Goal: Task Accomplishment & Management: Use online tool/utility

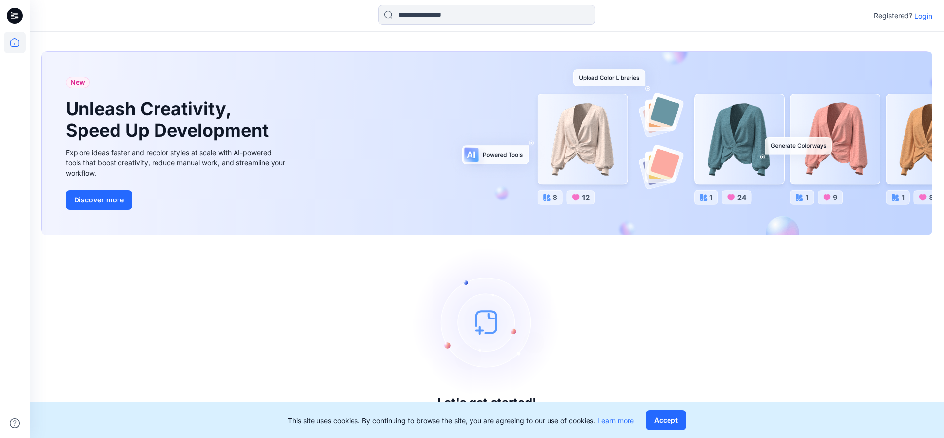
click at [929, 15] on p "Login" at bounding box center [923, 16] width 18 height 10
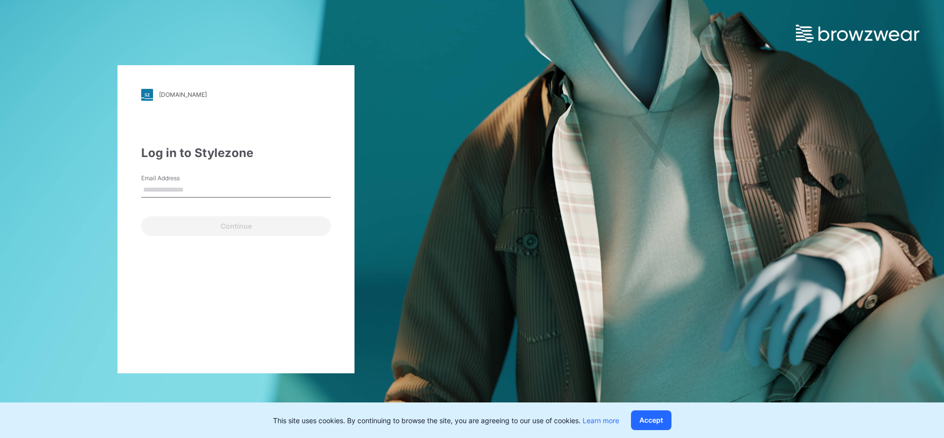
click at [176, 181] on label "Email Address" at bounding box center [175, 178] width 69 height 9
click at [176, 183] on input "Email Address" at bounding box center [236, 190] width 190 height 15
click at [160, 188] on input "Email Address" at bounding box center [236, 190] width 190 height 15
type input "**********"
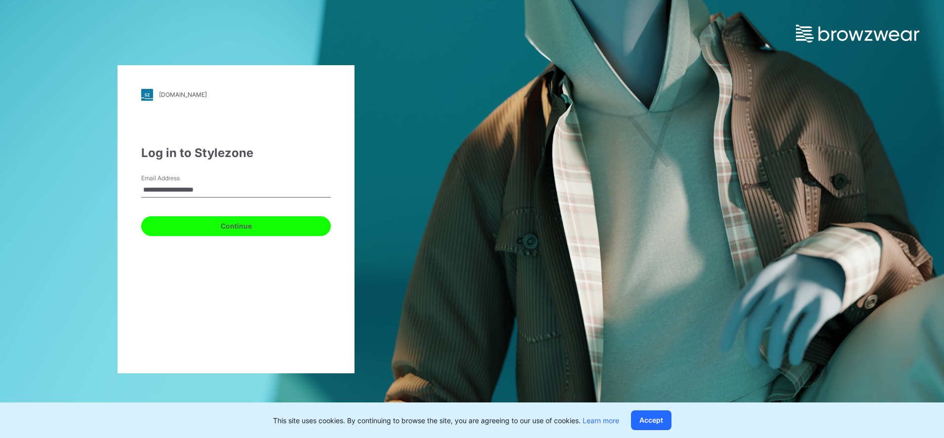
click at [173, 227] on button "Continue" at bounding box center [236, 226] width 190 height 20
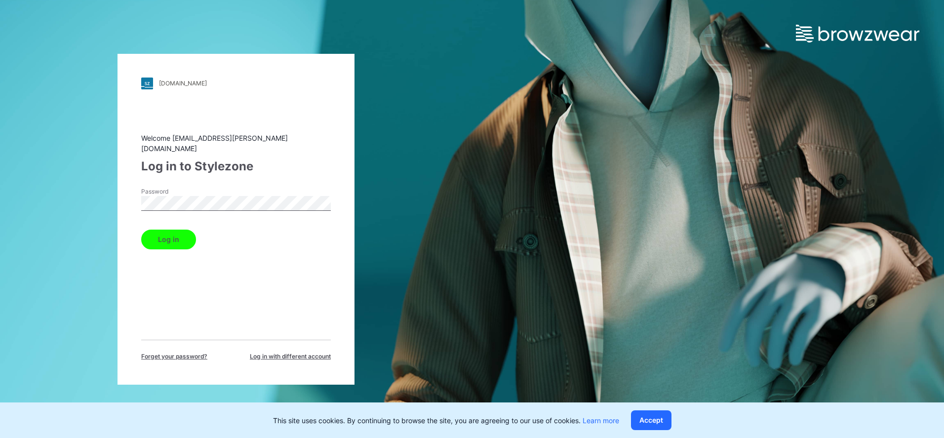
click at [168, 232] on button "Log in" at bounding box center [168, 239] width 55 height 20
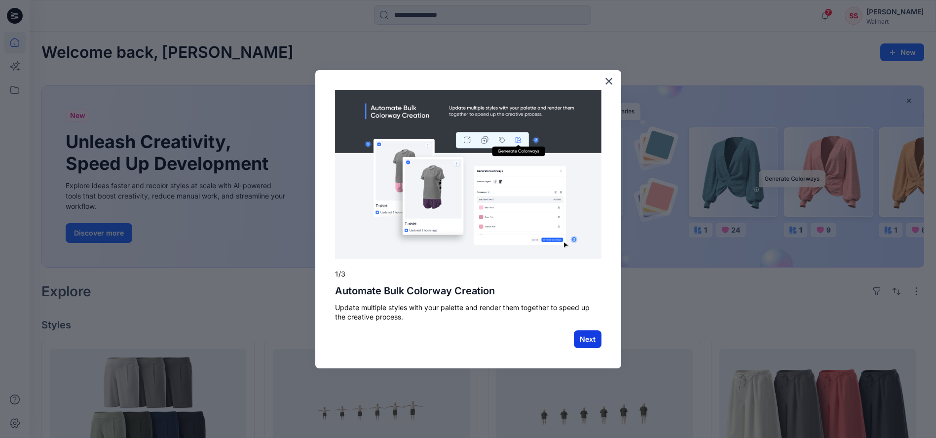
click at [582, 338] on button "Next" at bounding box center [588, 339] width 28 height 18
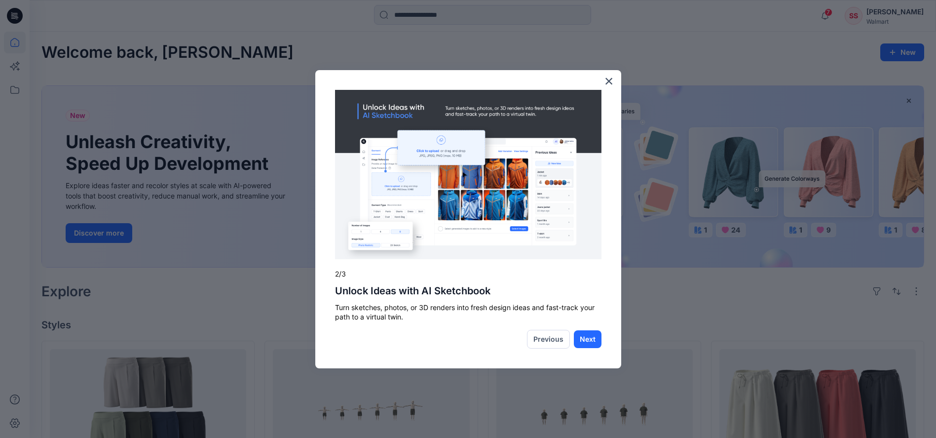
click at [582, 338] on button "Next" at bounding box center [588, 339] width 28 height 18
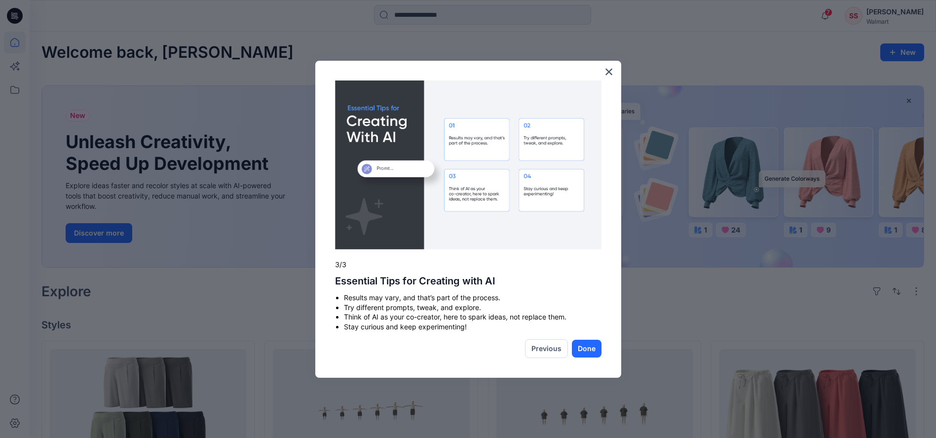
click at [582, 338] on div "× 3/3 Essential Tips for Creating with AI Results may vary, and that’s part of …" at bounding box center [468, 219] width 306 height 317
click at [585, 349] on button "Done" at bounding box center [587, 349] width 30 height 18
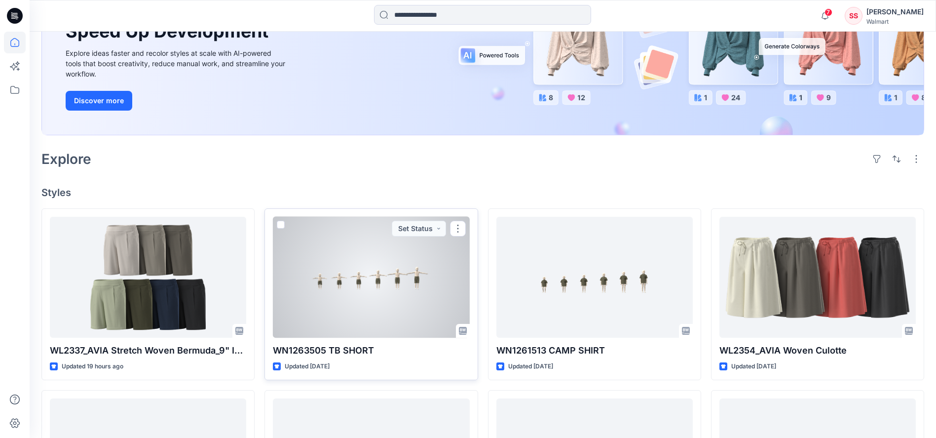
scroll to position [148, 0]
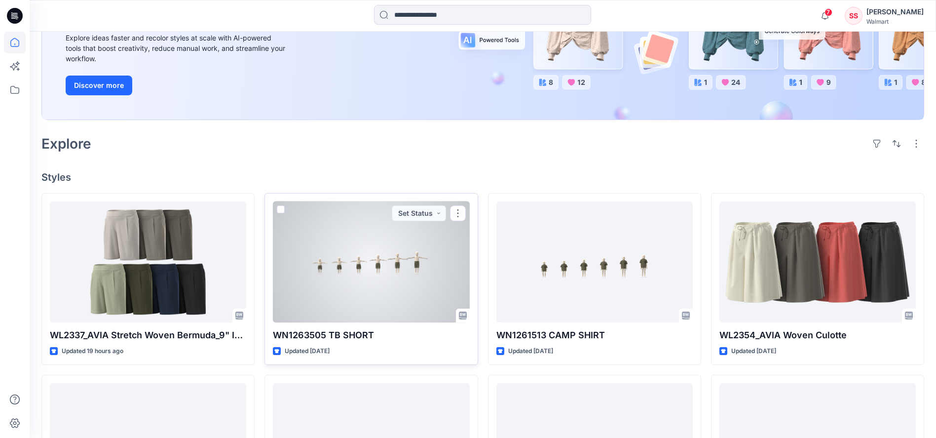
click at [365, 274] on div at bounding box center [371, 261] width 196 height 121
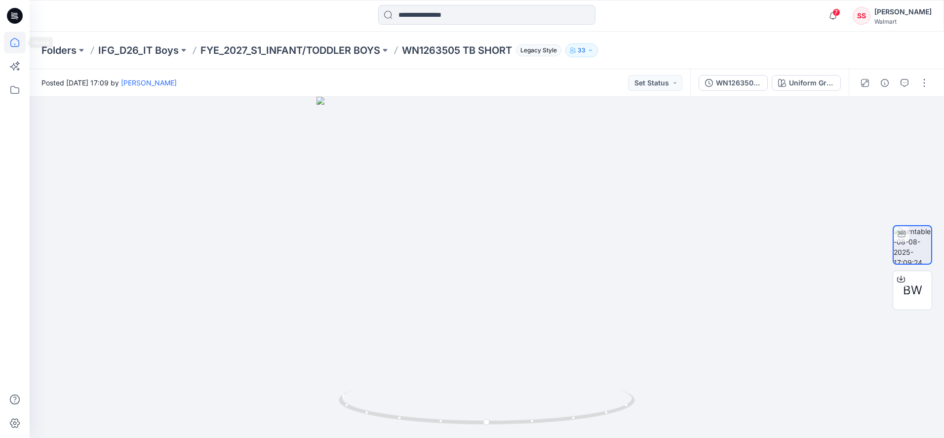
click at [13, 41] on icon at bounding box center [15, 43] width 22 height 22
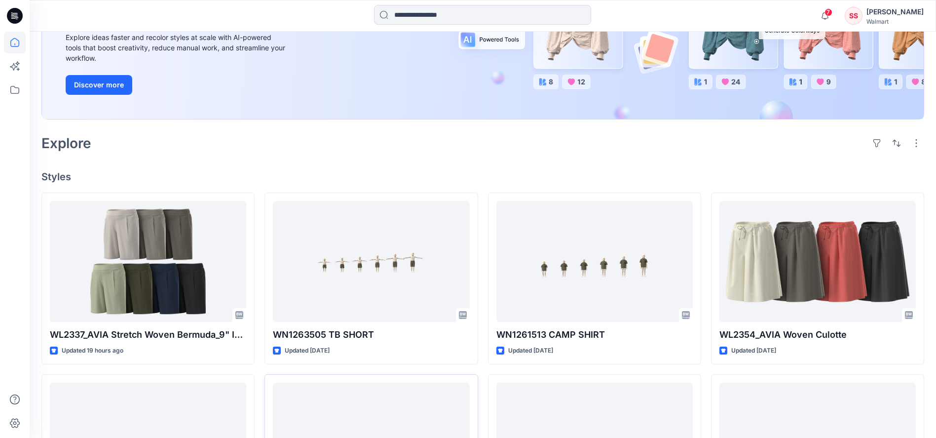
scroll to position [317, 0]
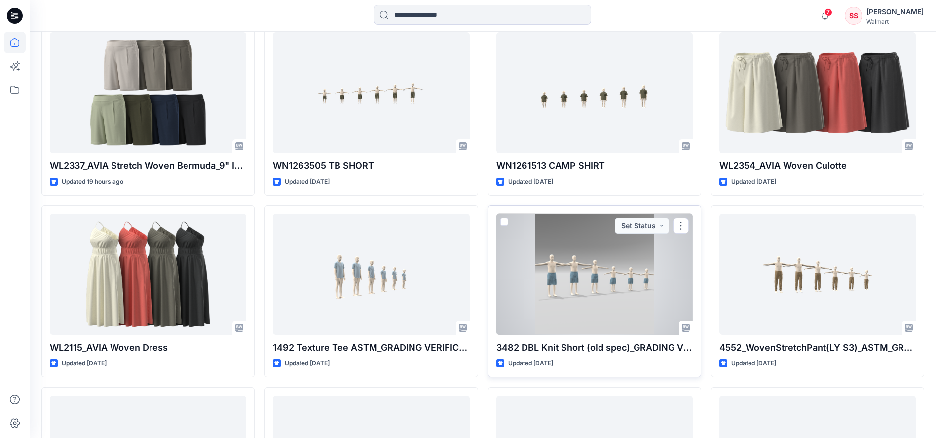
click at [536, 280] on div at bounding box center [594, 274] width 196 height 121
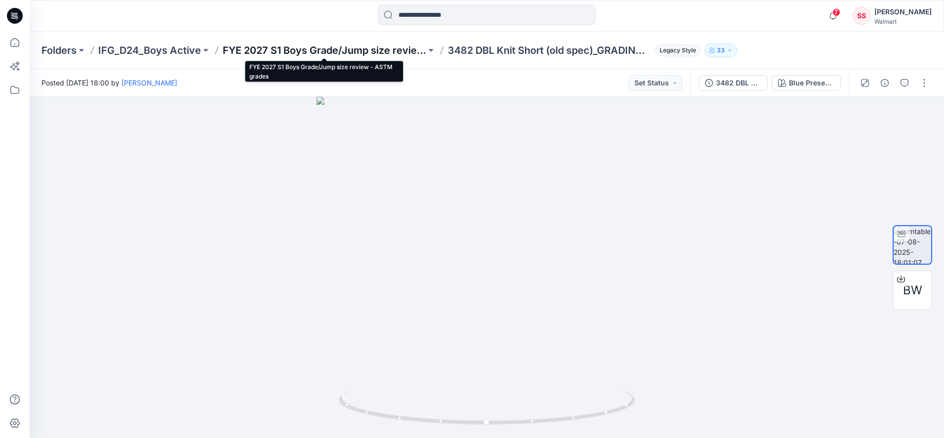
click at [309, 46] on p "FYE 2027 S1 Boys Grade/Jump size review - ASTM grades" at bounding box center [324, 50] width 203 height 14
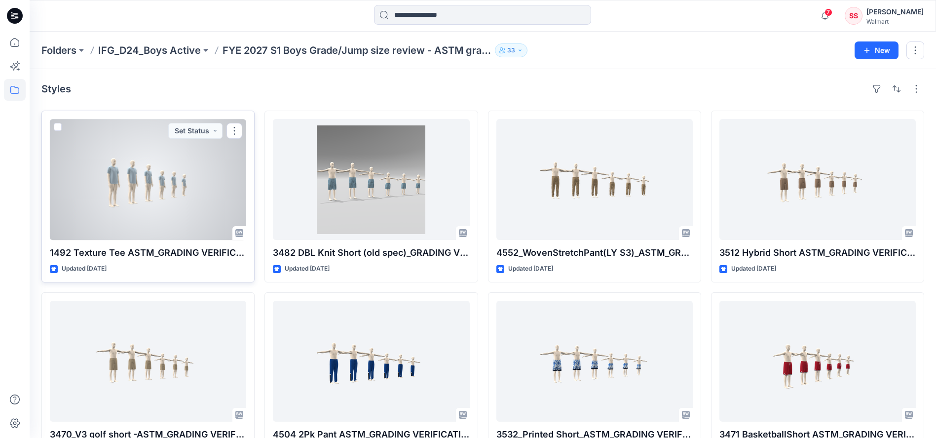
click at [150, 211] on div at bounding box center [148, 179] width 196 height 121
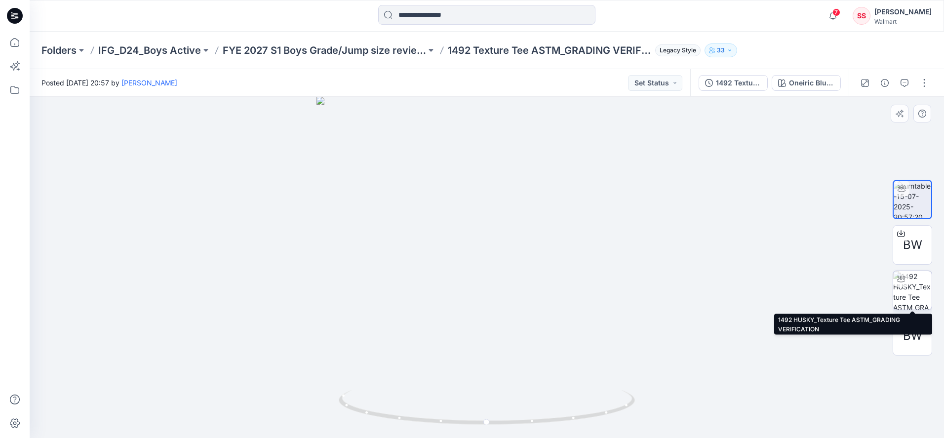
click at [912, 296] on img at bounding box center [912, 290] width 38 height 38
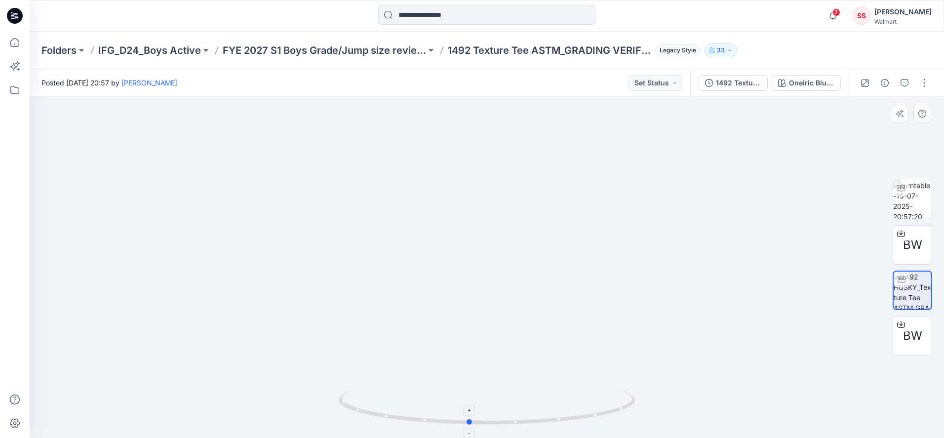
drag, startPoint x: 604, startPoint y: 414, endPoint x: 586, endPoint y: 406, distance: 19.4
click at [586, 406] on icon at bounding box center [488, 408] width 299 height 37
click at [923, 85] on button "button" at bounding box center [924, 83] width 16 height 16
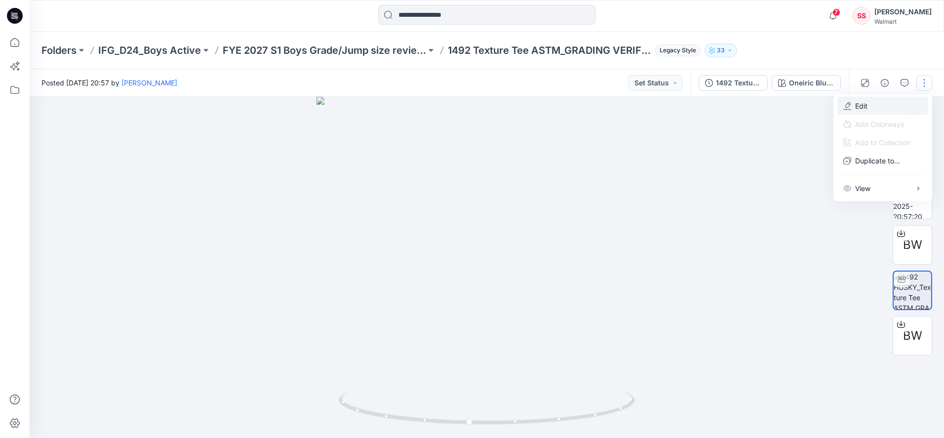
click at [863, 106] on p "Edit" at bounding box center [861, 106] width 12 height 10
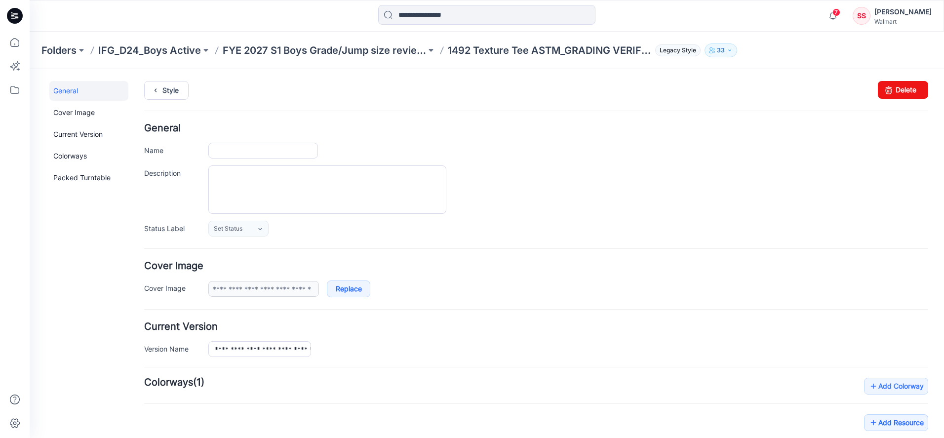
type input "**********"
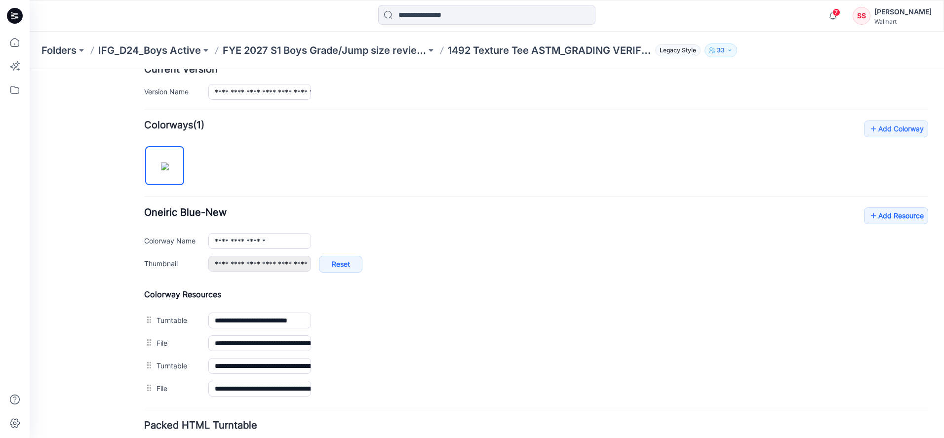
scroll to position [333, 0]
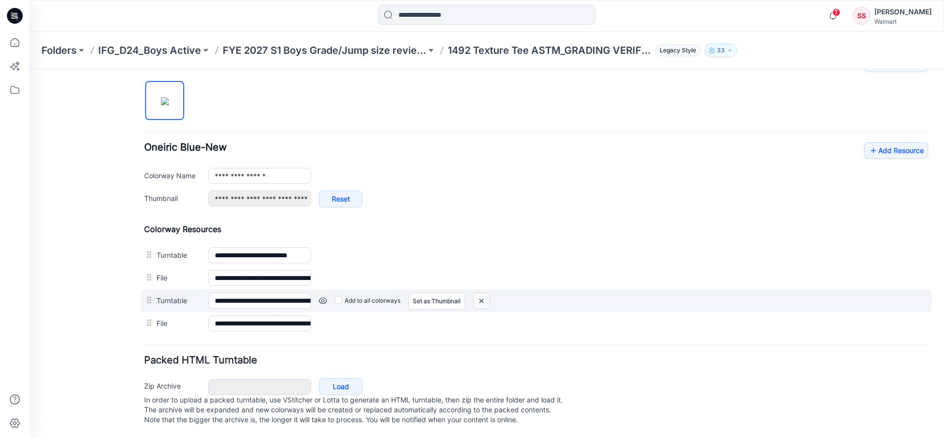
click at [30, 69] on img at bounding box center [30, 69] width 0 height 0
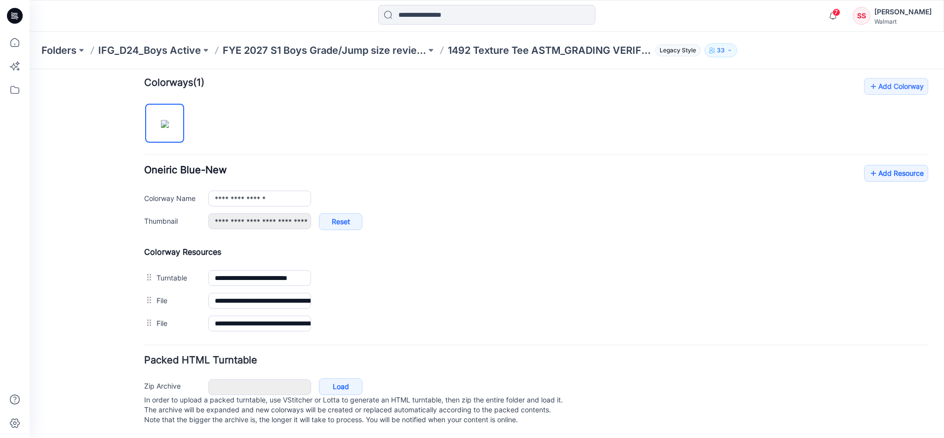
scroll to position [310, 0]
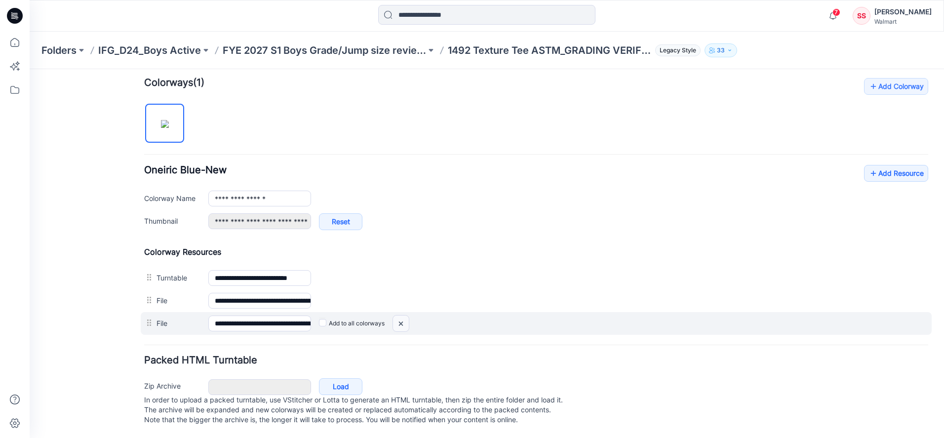
click at [30, 69] on img at bounding box center [30, 69] width 0 height 0
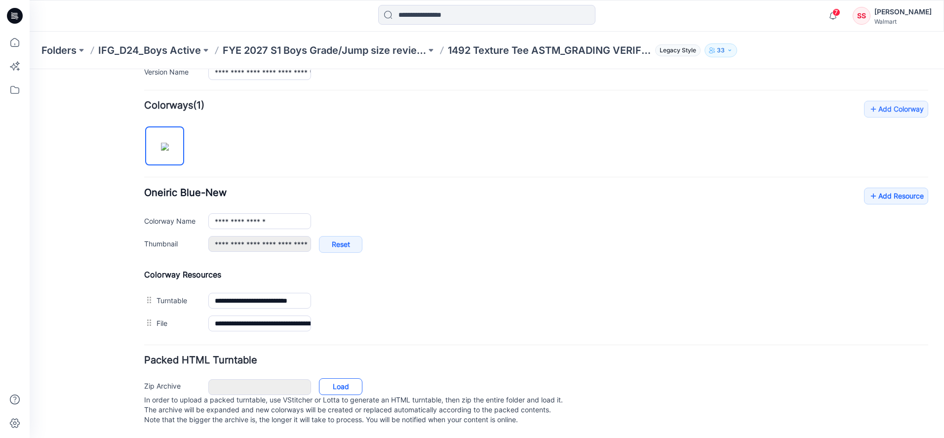
click at [324, 378] on link "Load" at bounding box center [340, 386] width 43 height 17
click at [887, 188] on link "Add Resource" at bounding box center [896, 196] width 64 height 17
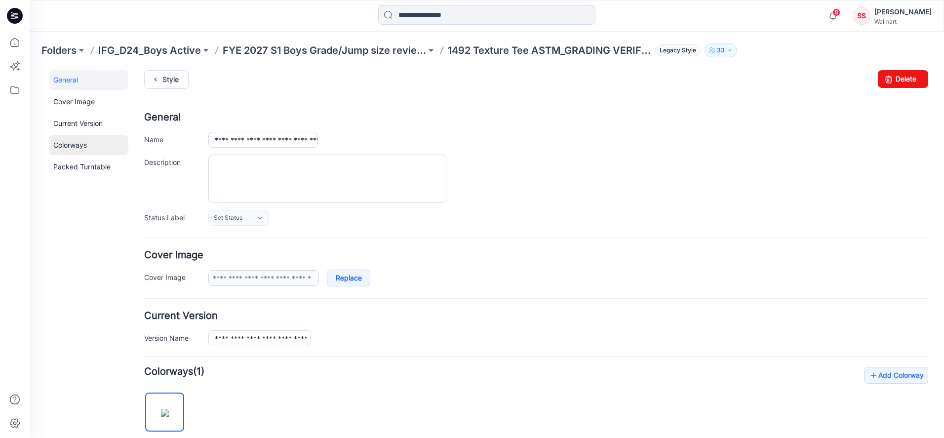
scroll to position [0, 0]
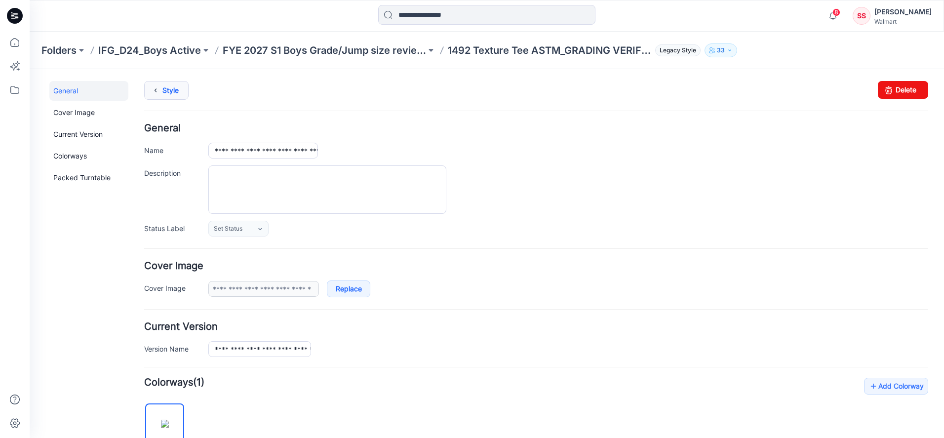
click at [156, 89] on icon at bounding box center [156, 90] width 14 height 18
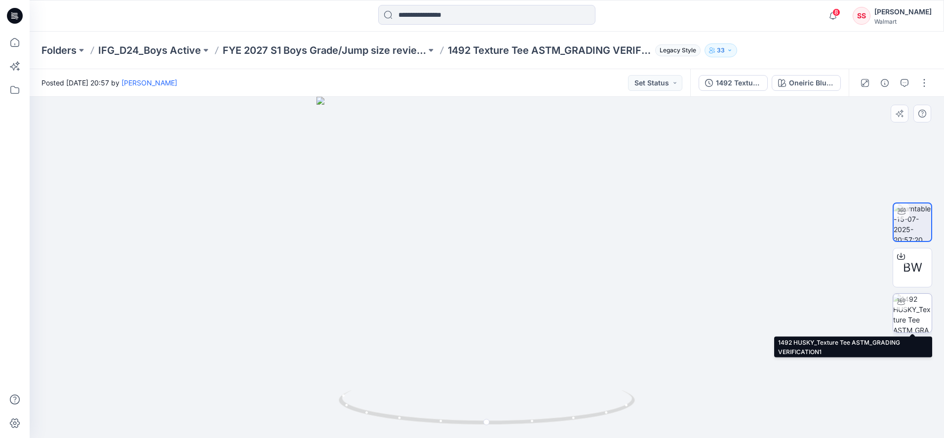
click at [898, 319] on img at bounding box center [912, 313] width 38 height 38
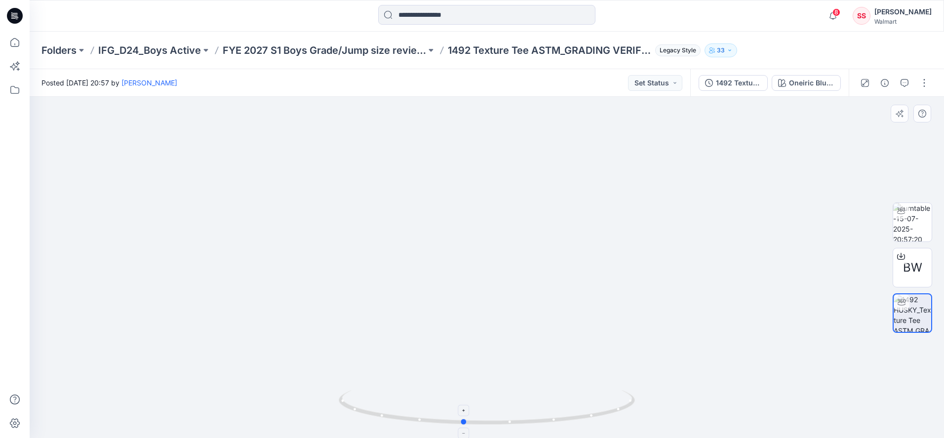
drag, startPoint x: 351, startPoint y: 407, endPoint x: 624, endPoint y: 415, distance: 273.0
click at [624, 415] on icon at bounding box center [488, 408] width 299 height 37
click at [923, 84] on button "button" at bounding box center [924, 83] width 16 height 16
click at [859, 105] on p "Edit" at bounding box center [861, 106] width 12 height 10
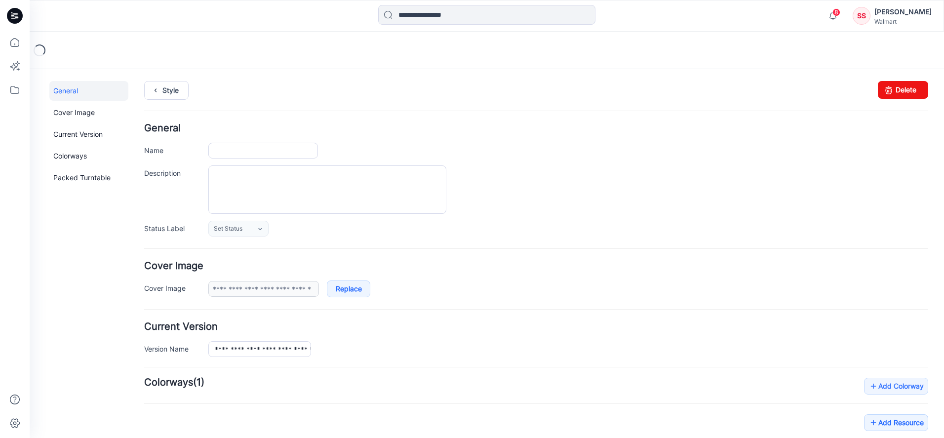
type input "**********"
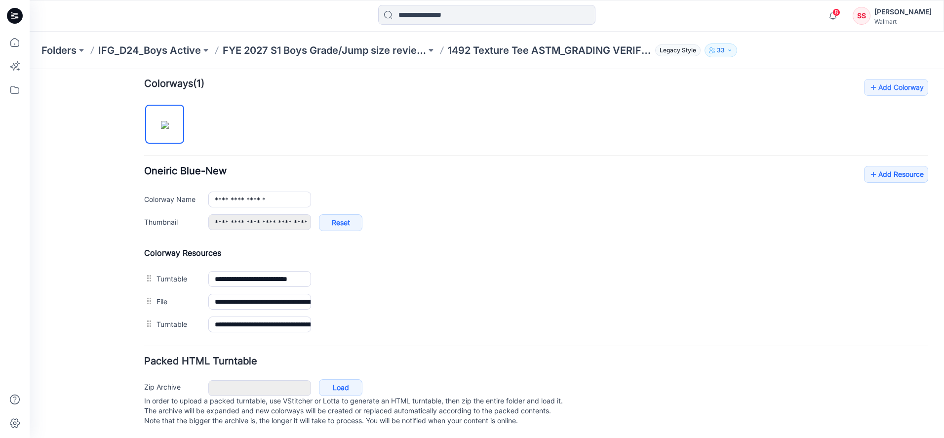
scroll to position [310, 0]
click at [878, 165] on link "Add Resource" at bounding box center [896, 173] width 64 height 17
click at [883, 166] on link "Add Resource" at bounding box center [896, 173] width 64 height 17
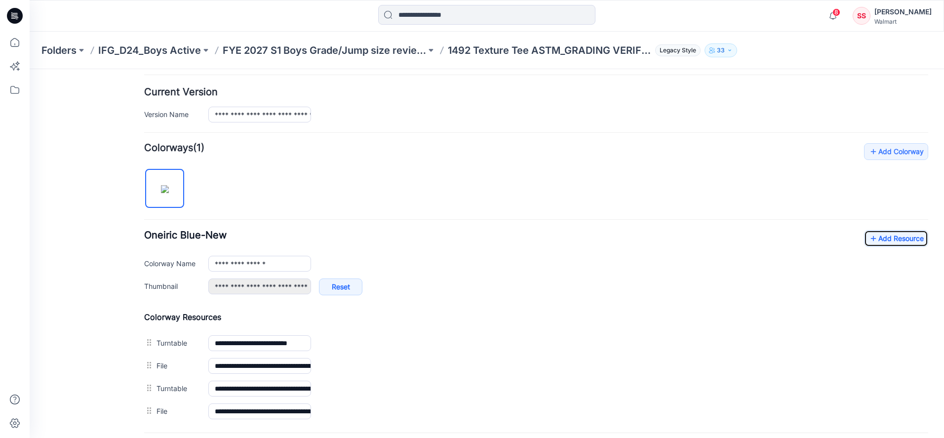
scroll to position [0, 0]
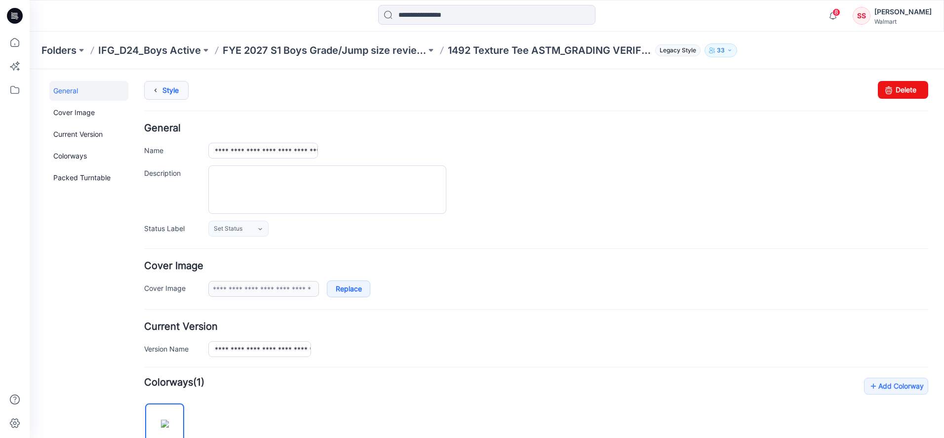
click at [161, 88] on icon at bounding box center [156, 90] width 14 height 18
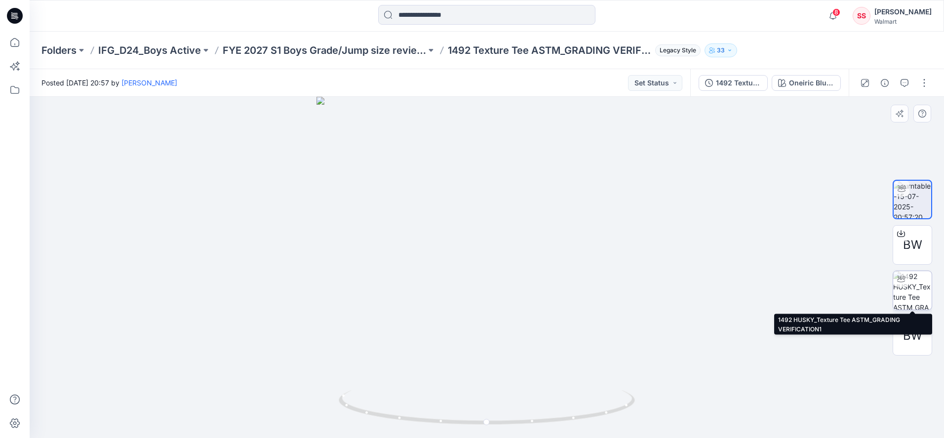
click at [908, 302] on img at bounding box center [912, 290] width 38 height 38
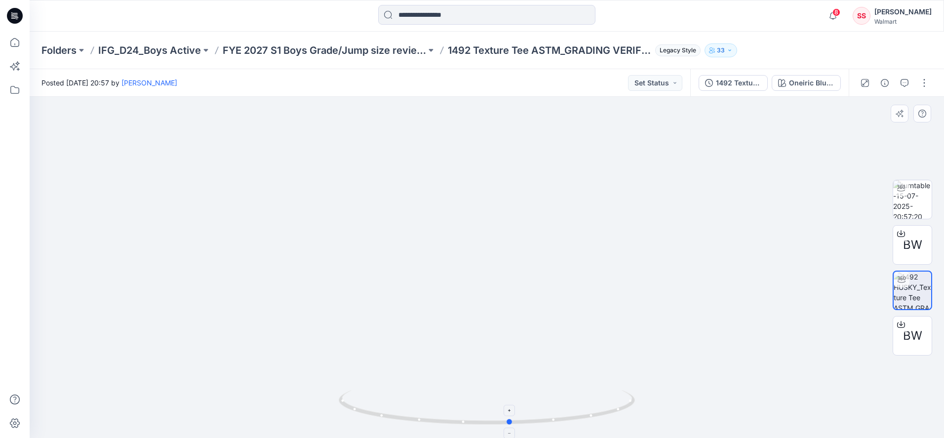
drag, startPoint x: 389, startPoint y: 417, endPoint x: 412, endPoint y: 407, distance: 25.2
click at [412, 407] on icon at bounding box center [488, 408] width 299 height 37
drag, startPoint x: 375, startPoint y: 413, endPoint x: 402, endPoint y: 418, distance: 27.6
click at [403, 418] on icon at bounding box center [488, 408] width 299 height 37
drag, startPoint x: 583, startPoint y: 424, endPoint x: 539, endPoint y: 425, distance: 43.9
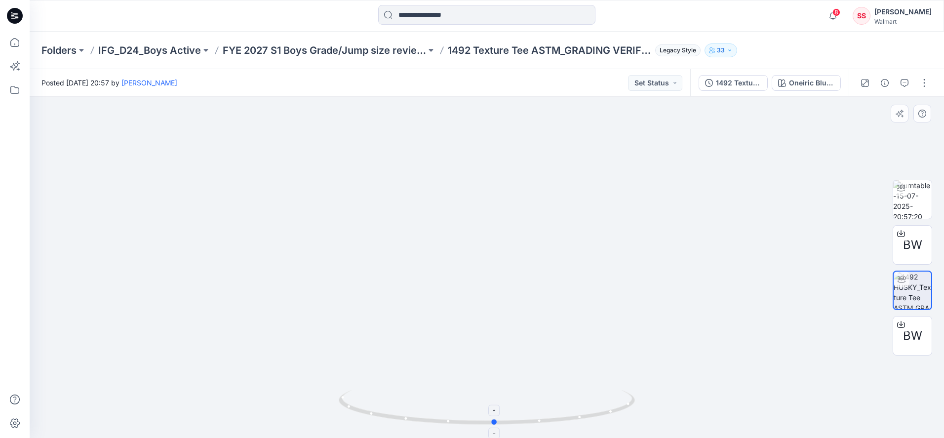
click at [539, 425] on icon at bounding box center [488, 408] width 299 height 37
click at [326, 267] on img at bounding box center [486, 251] width 404 height 373
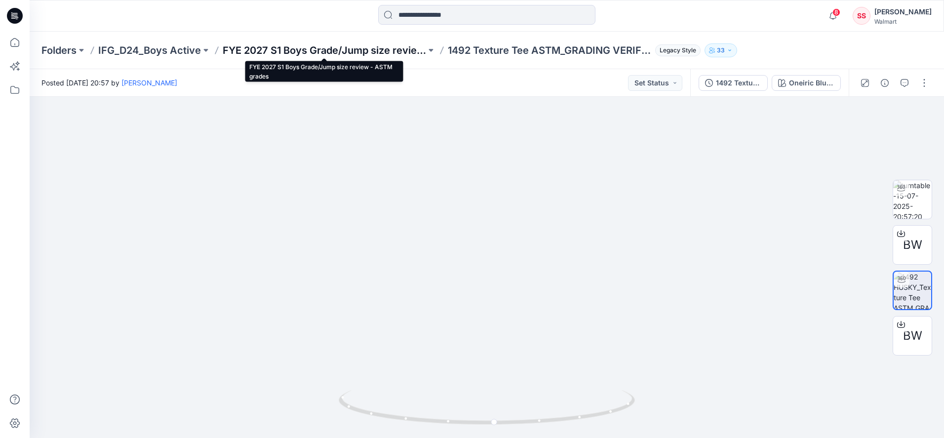
click at [346, 50] on p "FYE 2027 S1 Boys Grade/Jump size review - ASTM grades" at bounding box center [324, 50] width 203 height 14
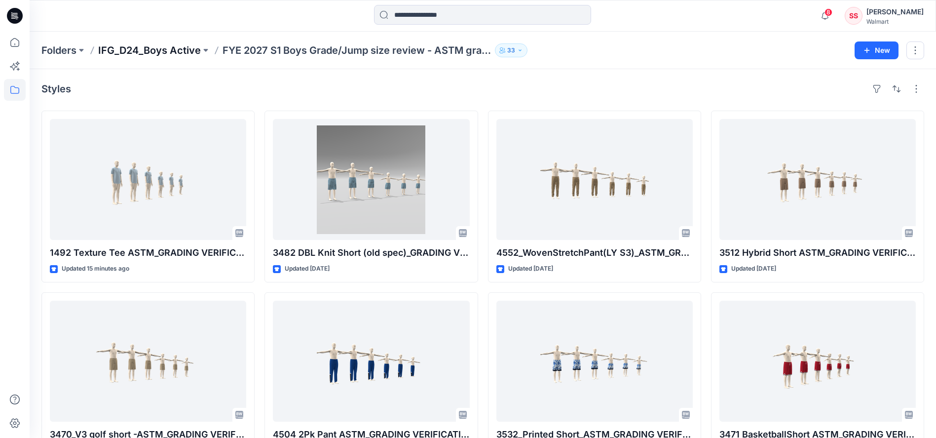
click at [154, 50] on p "IFG_D24_Boys Active" at bounding box center [149, 50] width 103 height 14
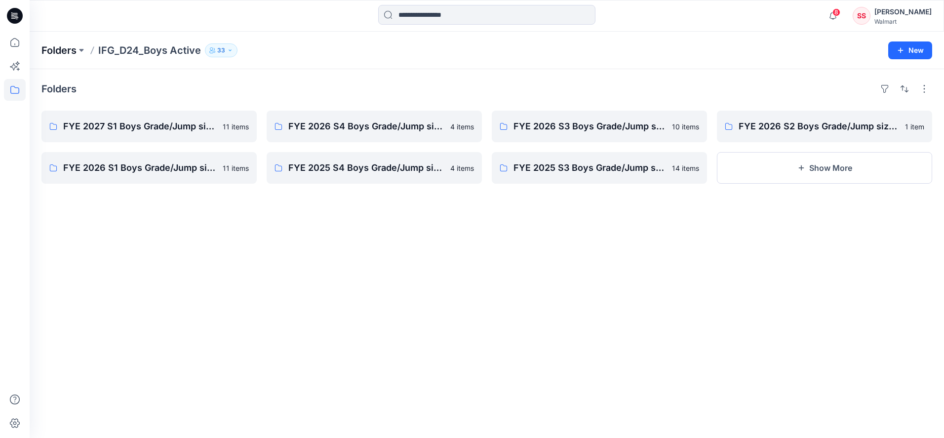
click at [58, 51] on p "Folders" at bounding box center [58, 50] width 35 height 14
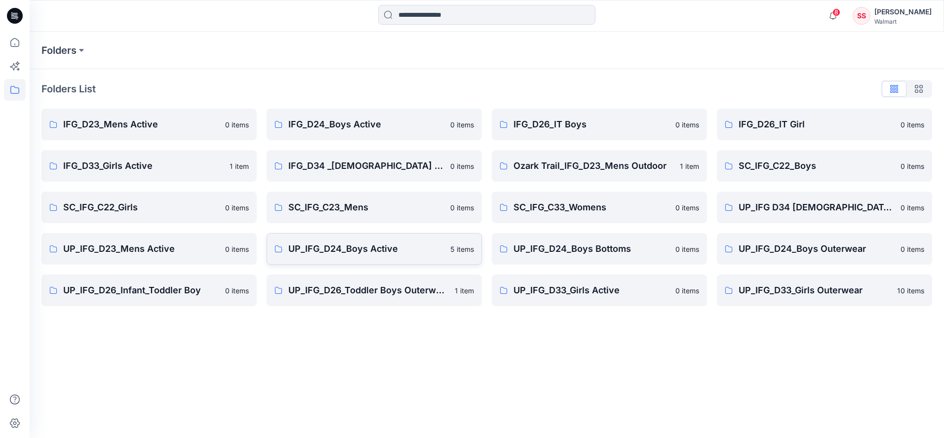
click at [339, 251] on p "UP_IFG_D24_Boys Active" at bounding box center [366, 249] width 156 height 14
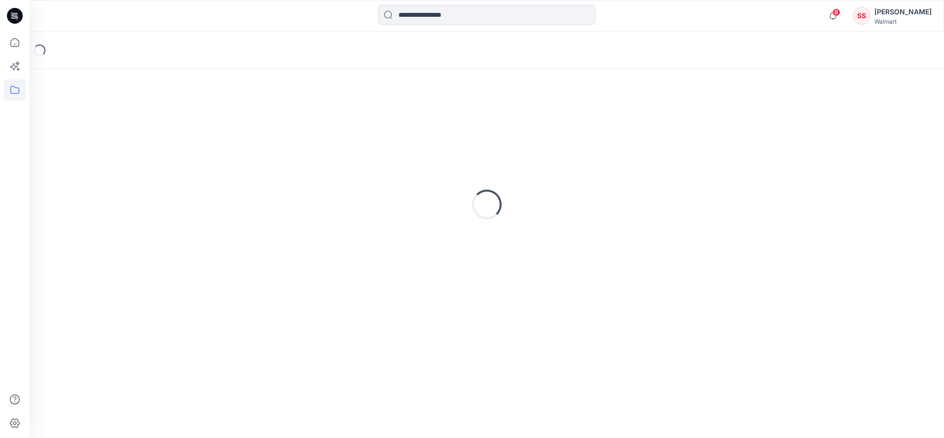
click at [339, 251] on div "Loading..." at bounding box center [486, 204] width 890 height 247
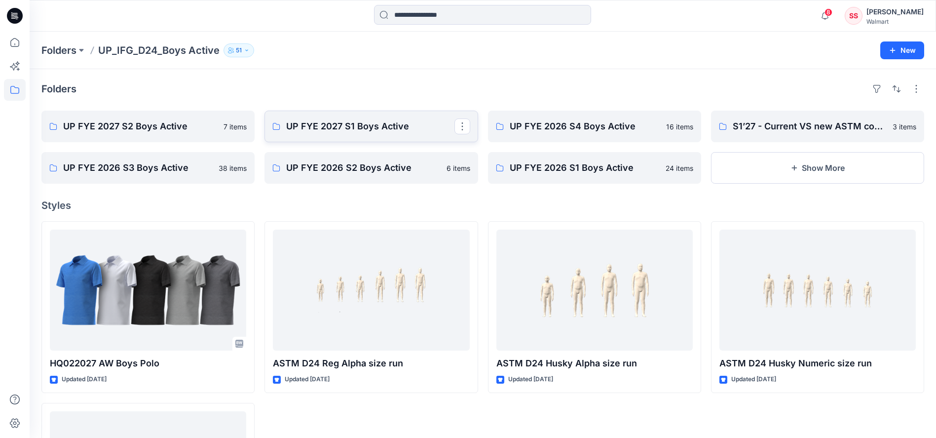
click at [342, 125] on p "UP FYE 2027 S1 Boys Active" at bounding box center [370, 126] width 168 height 14
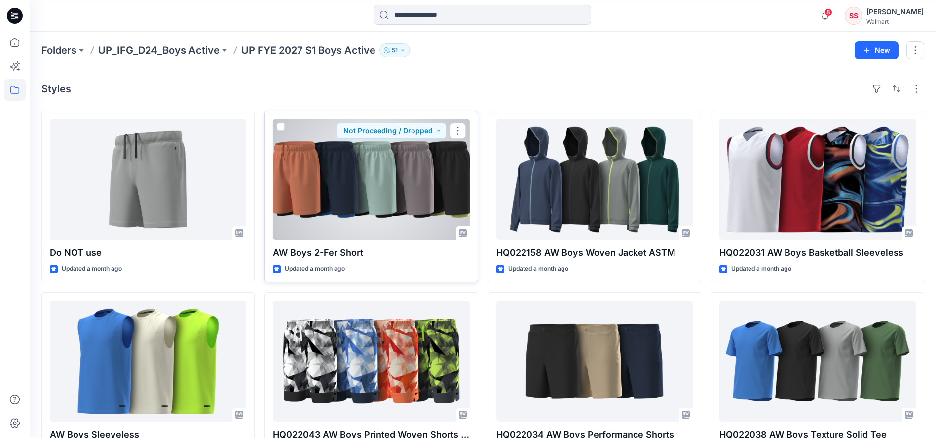
click at [371, 192] on div at bounding box center [371, 179] width 196 height 121
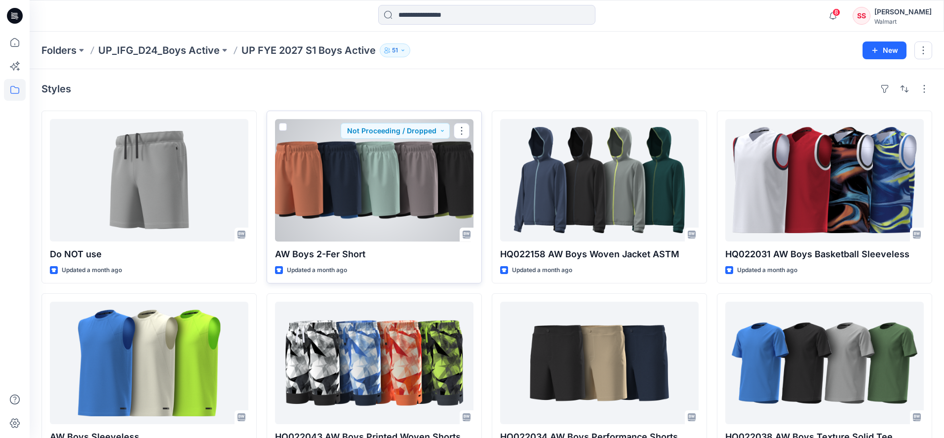
click at [371, 192] on div "Folders UP_IFG_D24_Boys Active UP FYE 2027 S1 Boys Active 51 New Styles Do NOT …" at bounding box center [487, 364] width 914 height 665
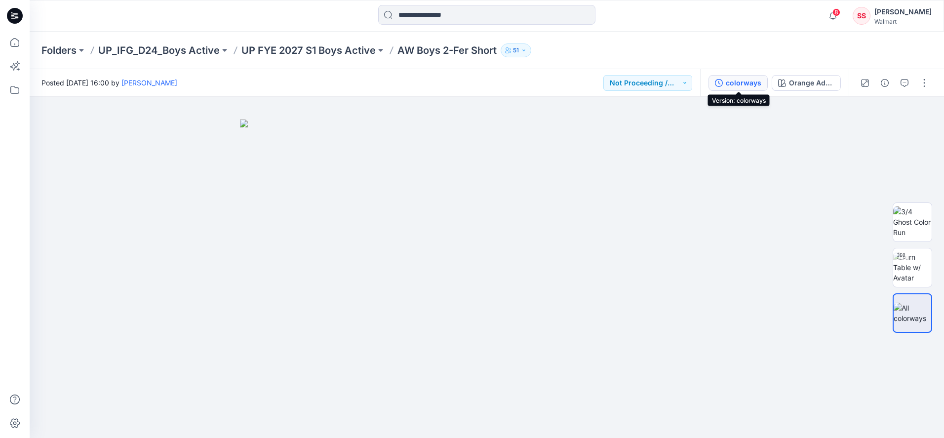
click at [739, 82] on div "colorways" at bounding box center [743, 82] width 36 height 11
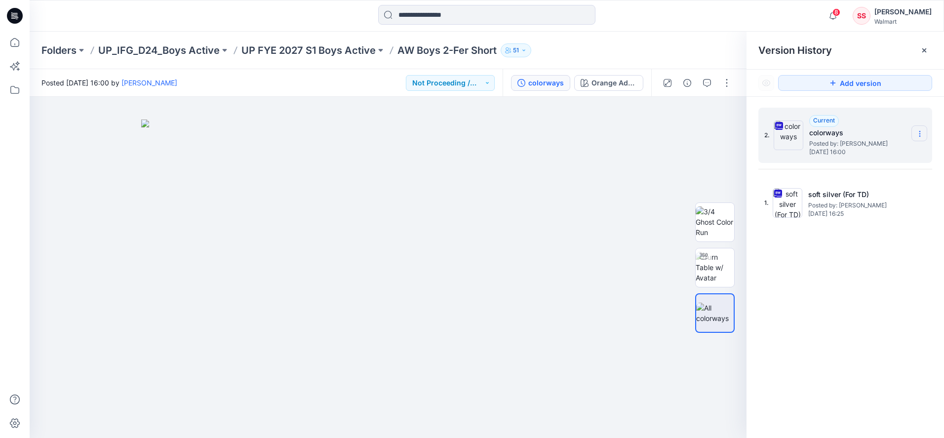
click at [920, 133] on icon at bounding box center [919, 134] width 8 height 8
click at [871, 154] on span "Download Source BW File" at bounding box center [869, 153] width 82 height 12
click at [634, 176] on img at bounding box center [388, 278] width 494 height 319
click at [334, 47] on p "UP FYE 2027 S1 Boys Active" at bounding box center [308, 50] width 134 height 14
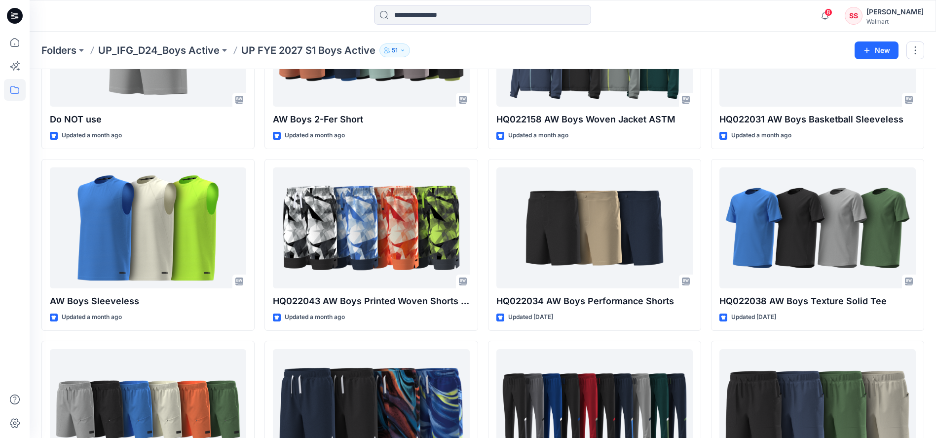
scroll to position [157, 0]
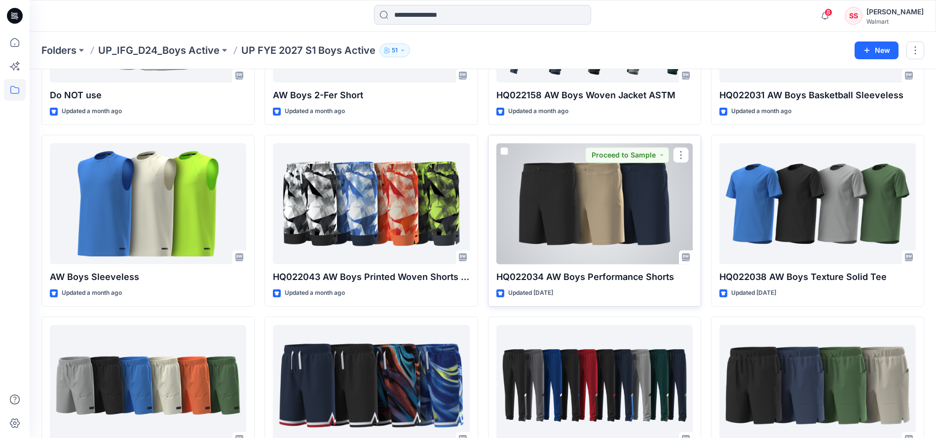
click at [584, 225] on div at bounding box center [594, 203] width 196 height 121
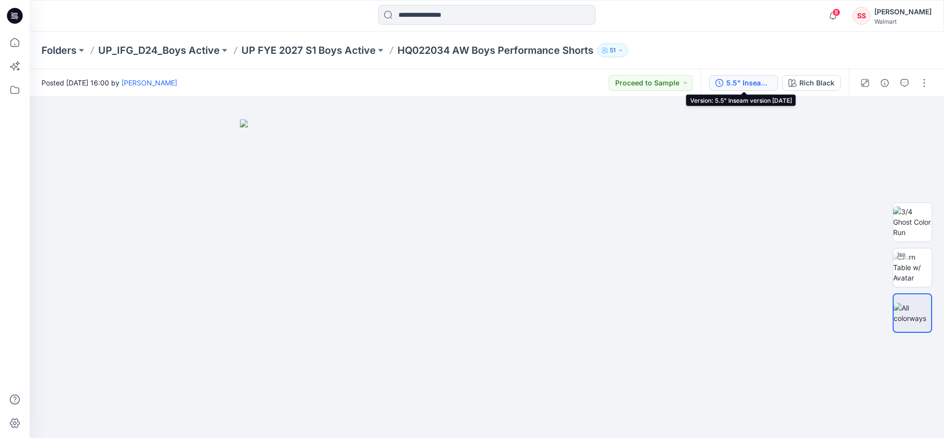
click at [751, 84] on div "5.5" Inseam version 06.23.25" at bounding box center [748, 82] width 45 height 11
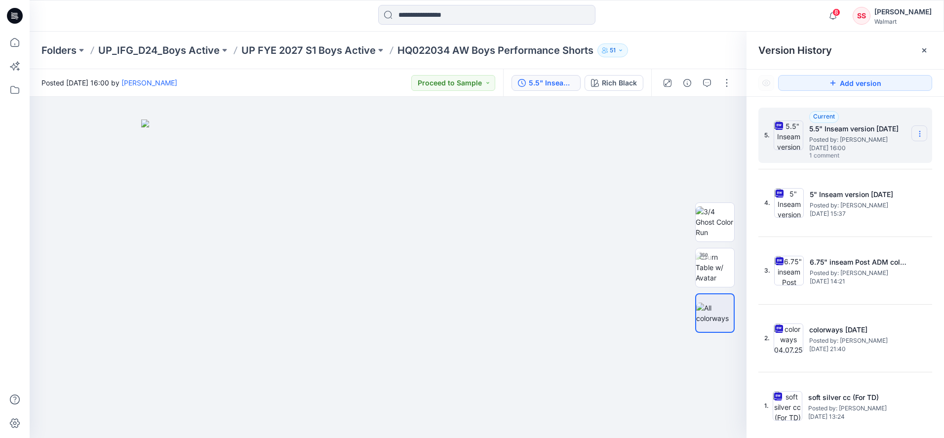
click at [913, 133] on section at bounding box center [919, 133] width 16 height 16
click at [860, 153] on span "Download Source BW File" at bounding box center [869, 153] width 82 height 12
click at [291, 49] on p "UP FYE 2027 S1 Boys Active" at bounding box center [308, 50] width 134 height 14
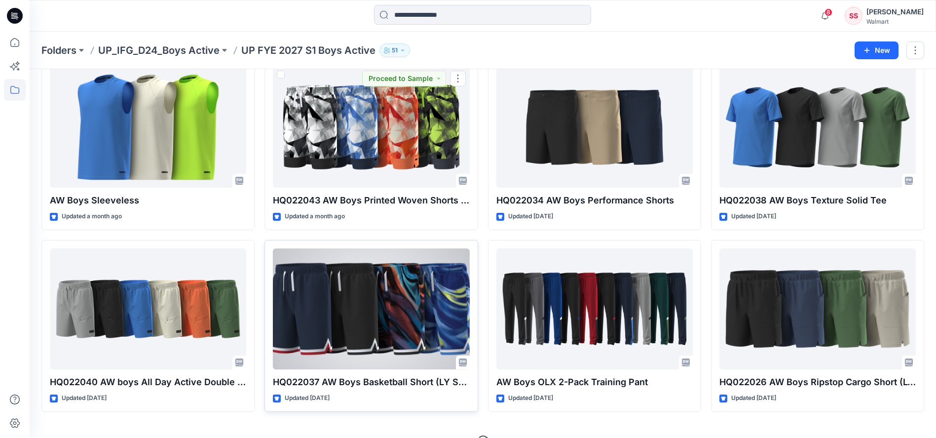
scroll to position [255, 0]
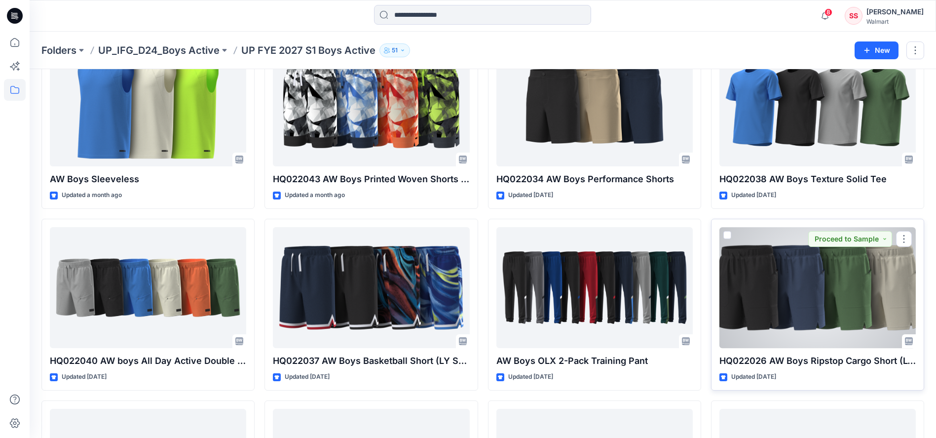
click at [770, 285] on div at bounding box center [818, 287] width 196 height 121
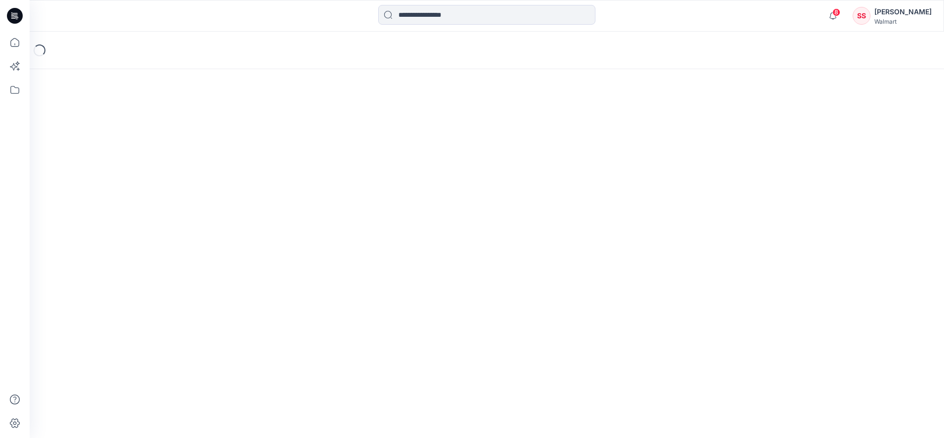
click at [770, 285] on div "Loading..." at bounding box center [487, 235] width 914 height 406
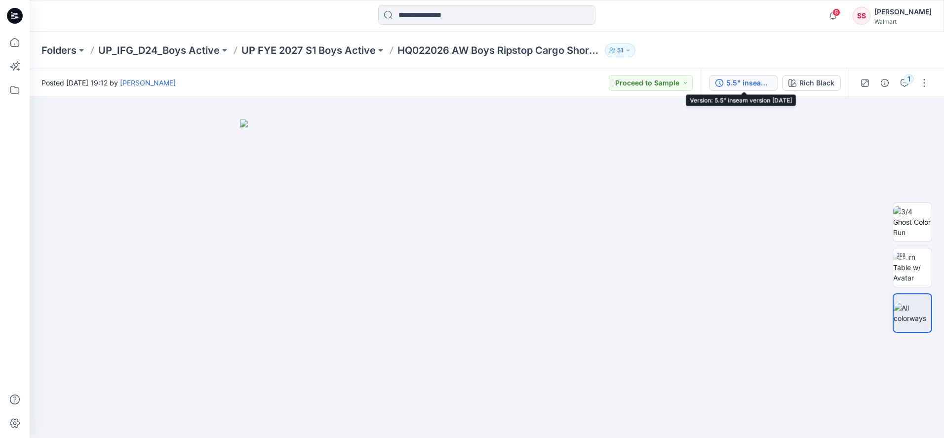
click at [749, 85] on div "5.5" inseam version 06.20.25" at bounding box center [748, 82] width 45 height 11
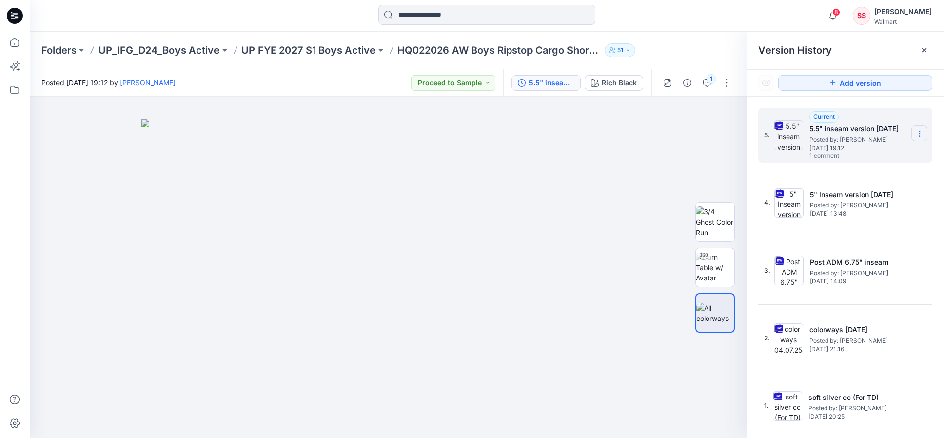
click at [923, 136] on icon at bounding box center [919, 134] width 8 height 8
click at [864, 155] on span "Download Source BW File" at bounding box center [869, 153] width 82 height 12
click at [336, 47] on p "UP FYE 2027 S1 Boys Active" at bounding box center [308, 50] width 134 height 14
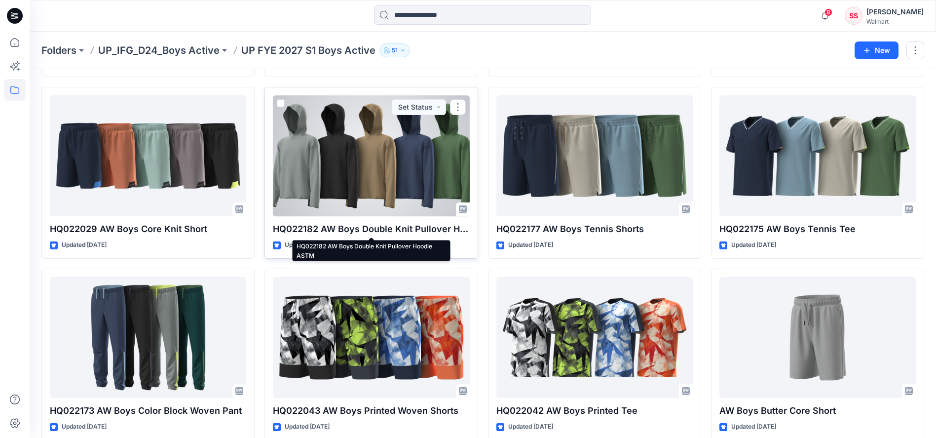
scroll to position [946, 0]
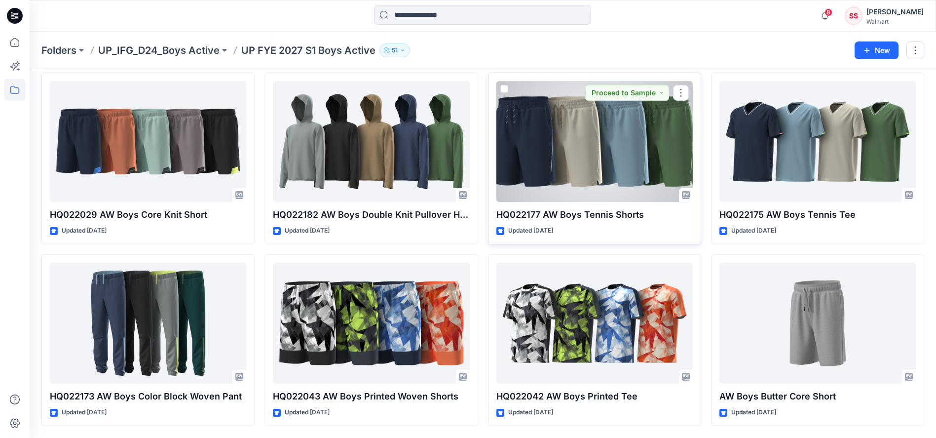
click at [592, 168] on div at bounding box center [594, 141] width 196 height 121
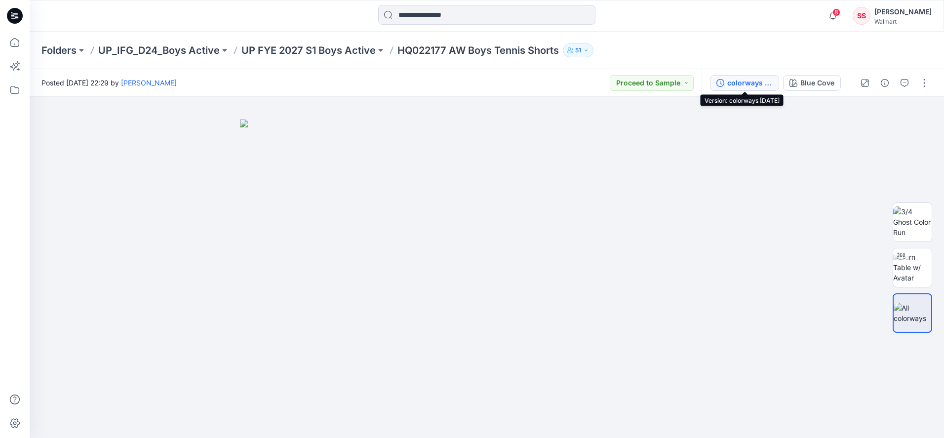
click at [749, 79] on div "colorways 04.08.25" at bounding box center [749, 82] width 45 height 11
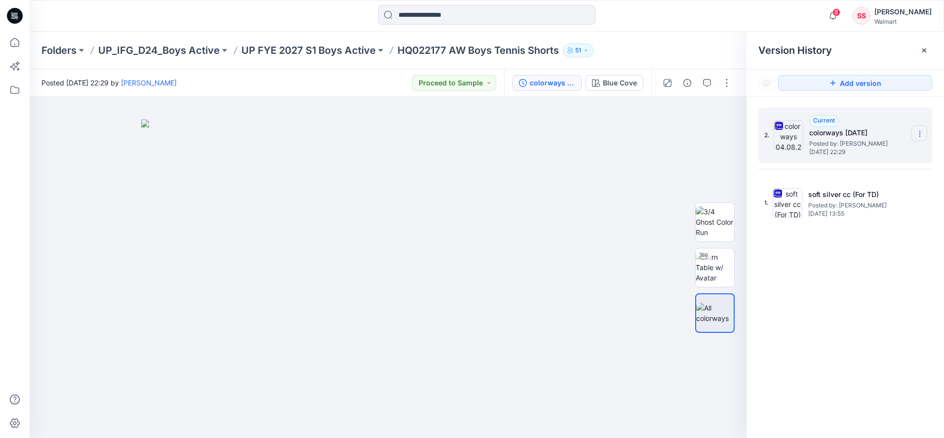
click at [927, 135] on div "2. Current colorways 04.08.25 Posted by: Kei Yip Tuesday, April 08, 2025 22:29" at bounding box center [845, 135] width 174 height 55
click at [919, 132] on icon at bounding box center [919, 131] width 0 height 0
click at [882, 153] on span "Download Source BW File" at bounding box center [869, 153] width 82 height 12
click at [315, 46] on p "UP FYE 2027 S1 Boys Active" at bounding box center [308, 50] width 134 height 14
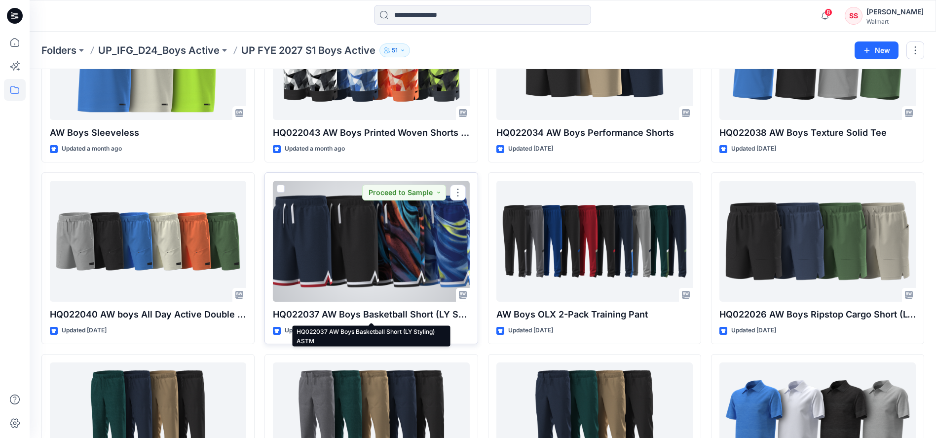
scroll to position [302, 0]
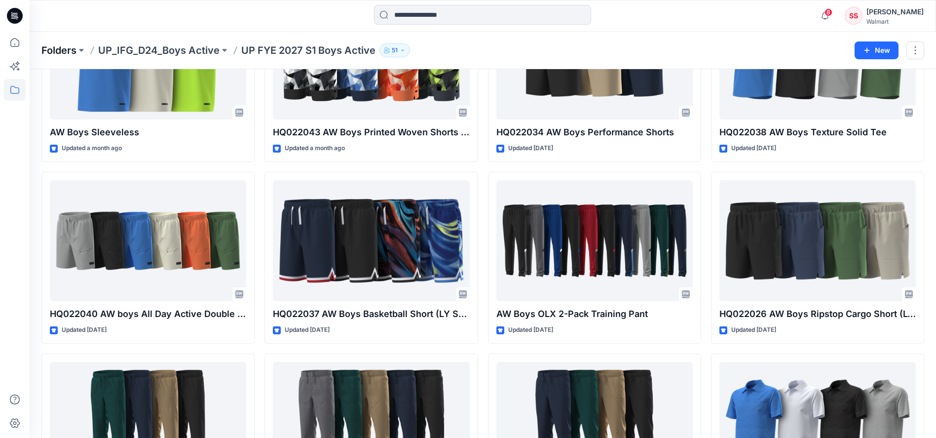
click at [69, 50] on p "Folders" at bounding box center [58, 50] width 35 height 14
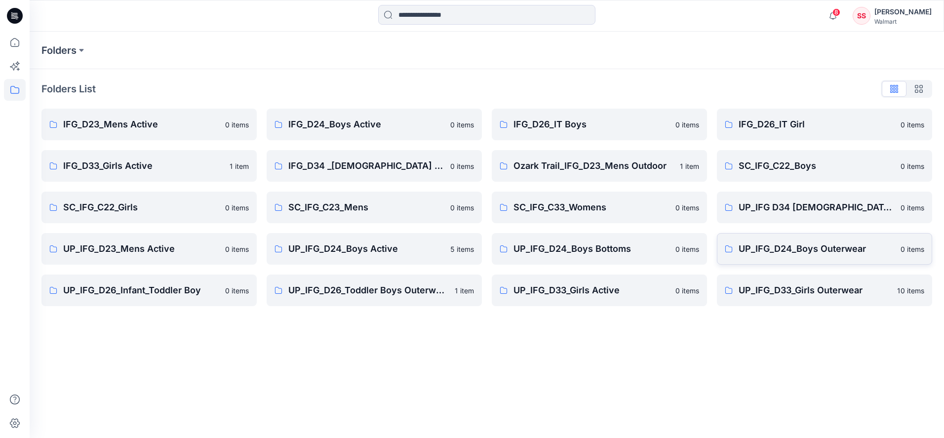
click at [793, 251] on p "UP_IFG_D24_Boys Outerwear" at bounding box center [816, 249] width 156 height 14
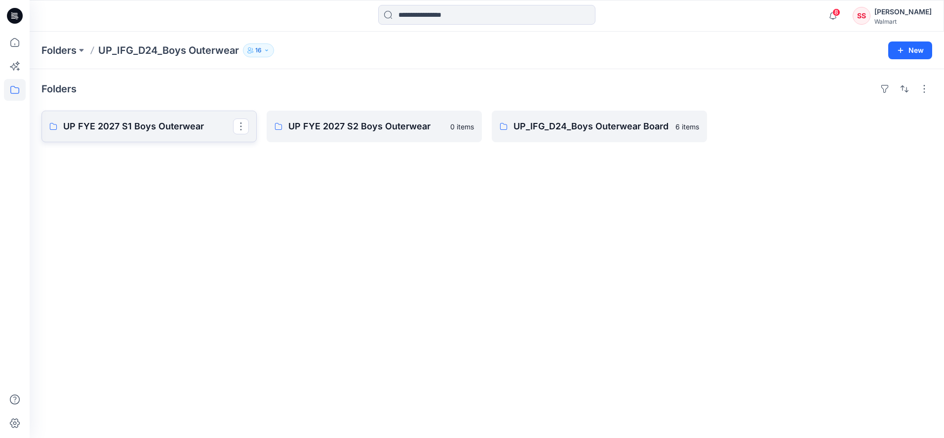
click at [161, 129] on p "UP FYE 2027 S1 Boys Outerwear" at bounding box center [148, 126] width 170 height 14
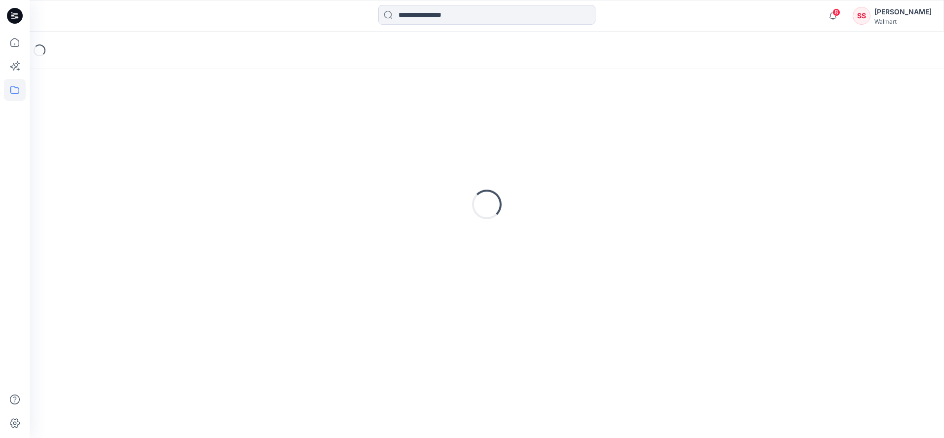
click at [161, 129] on div "Loading..." at bounding box center [486, 204] width 890 height 247
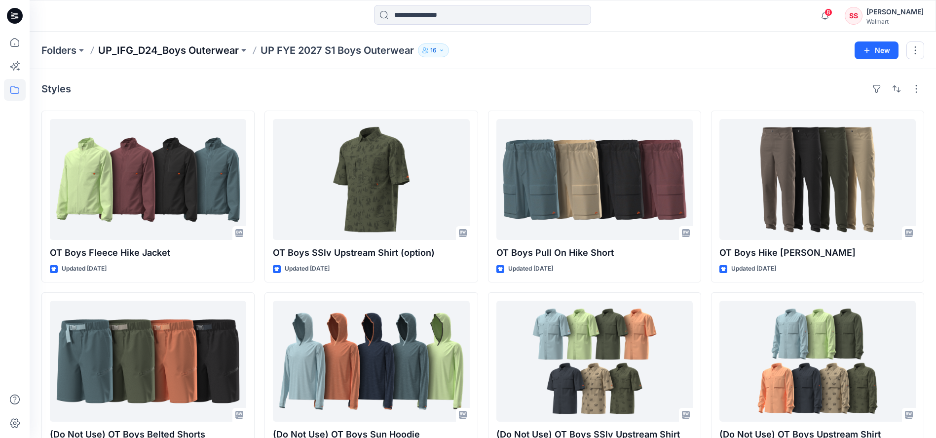
click at [222, 51] on p "UP_IFG_D24_Boys Outerwear" at bounding box center [168, 50] width 141 height 14
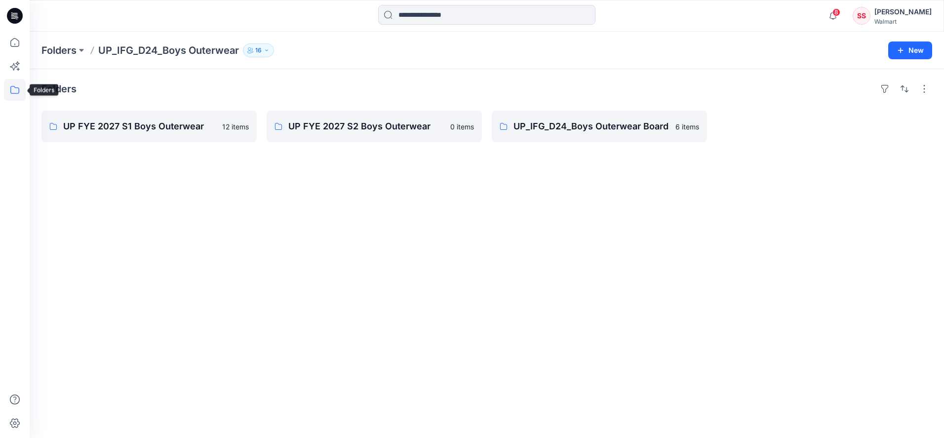
click at [13, 94] on icon at bounding box center [15, 90] width 22 height 22
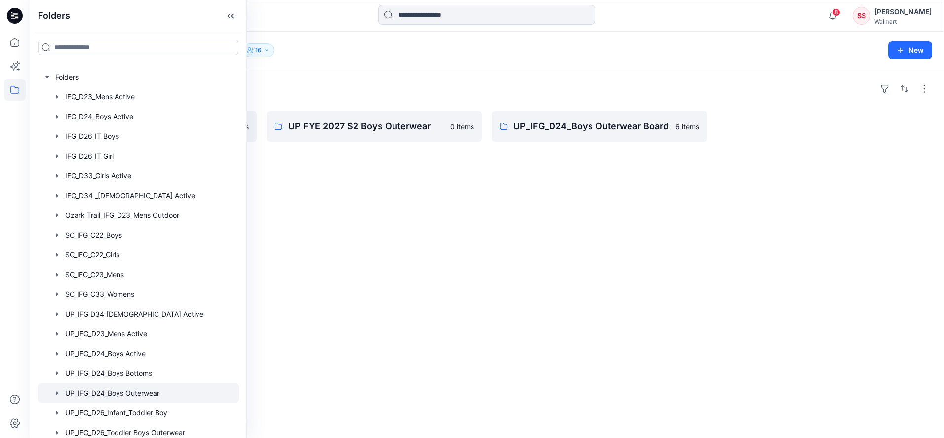
click at [318, 186] on div "Folders UP FYE 2027 S1 Boys Outerwear 12 items UP FYE 2027 S2 Boys Outerwear 0 …" at bounding box center [487, 253] width 914 height 369
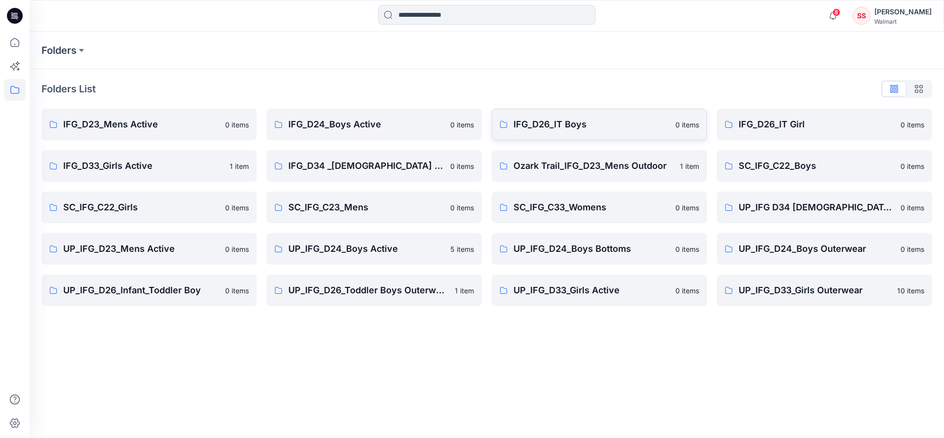
click at [576, 122] on p "IFG_D26_IT Boys" at bounding box center [591, 124] width 156 height 14
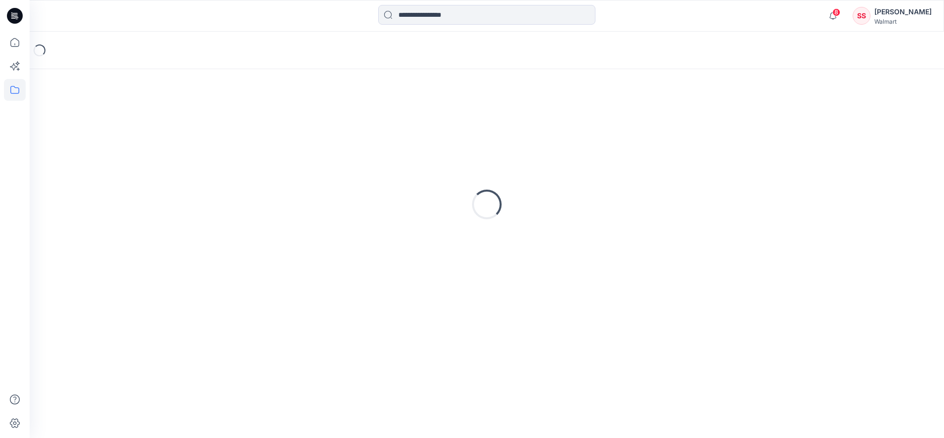
click at [576, 122] on div "Loading..." at bounding box center [486, 204] width 890 height 247
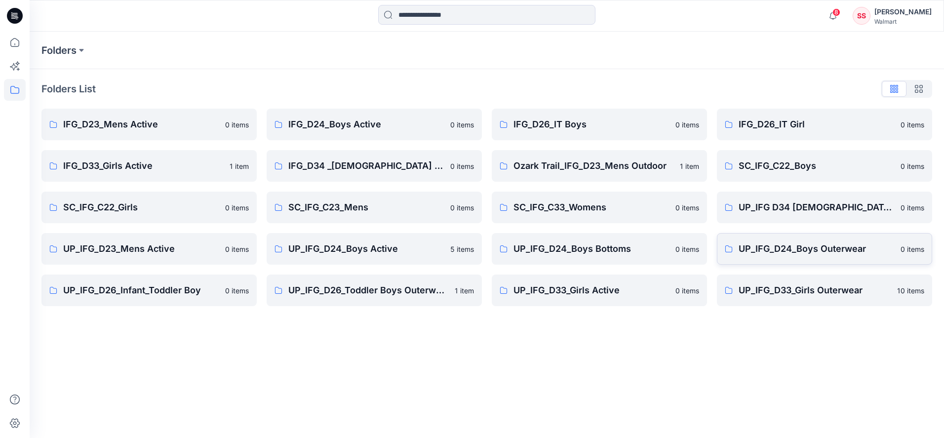
click at [838, 248] on p "UP_IFG_D24_Boys Outerwear" at bounding box center [816, 249] width 156 height 14
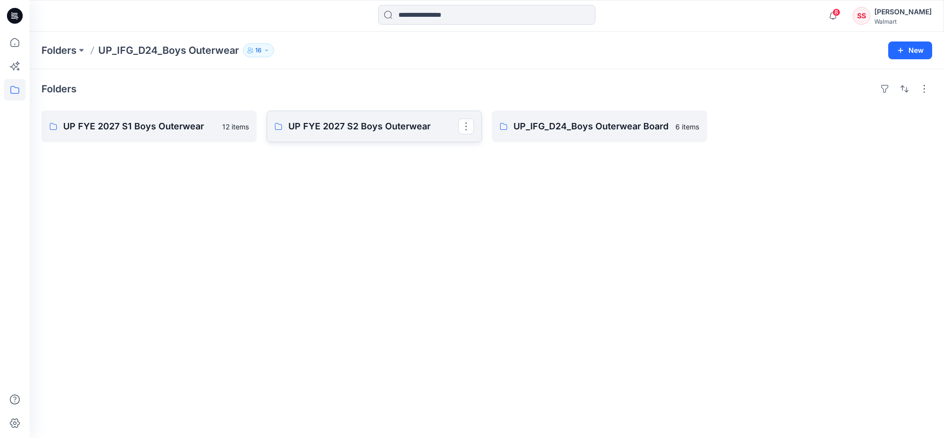
click at [366, 131] on p "UP FYE 2027 S2 Boys Outerwear" at bounding box center [373, 126] width 170 height 14
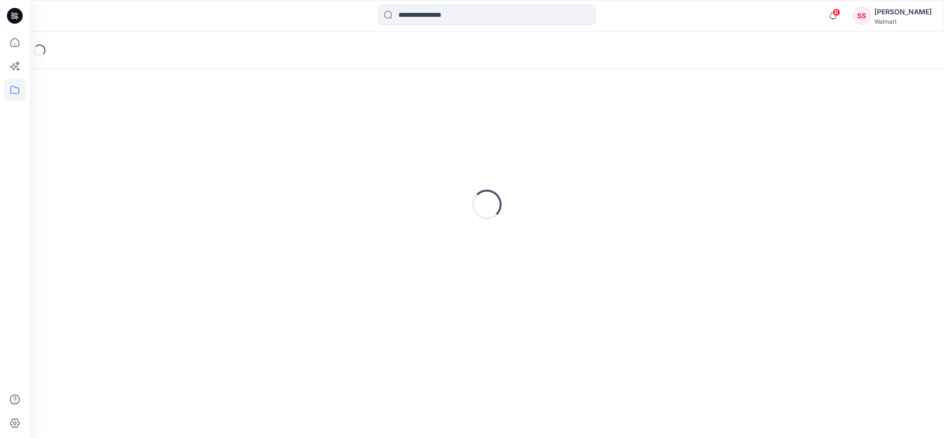
click at [366, 131] on div "Loading..." at bounding box center [486, 204] width 890 height 247
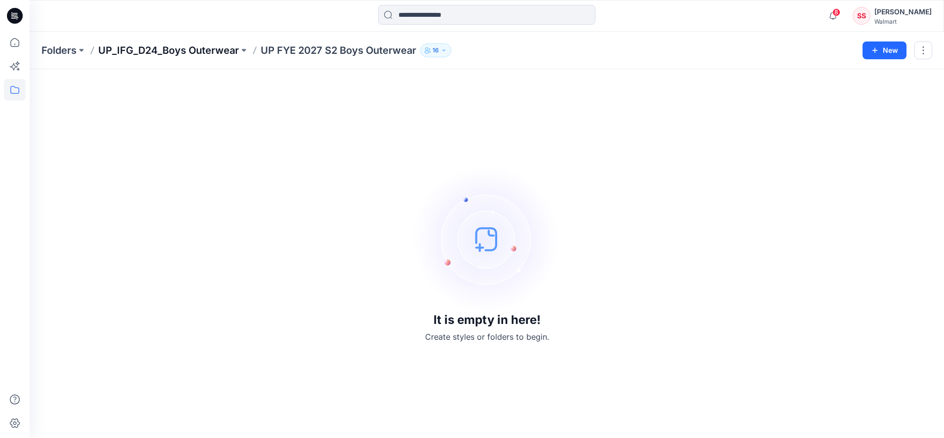
click at [150, 49] on p "UP_IFG_D24_Boys Outerwear" at bounding box center [168, 50] width 141 height 14
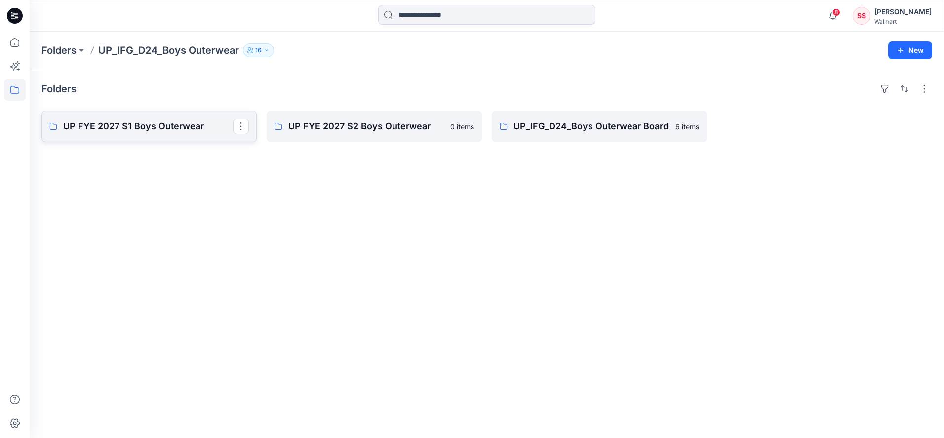
click at [140, 122] on p "UP FYE 2027 S1 Boys Outerwear" at bounding box center [148, 126] width 170 height 14
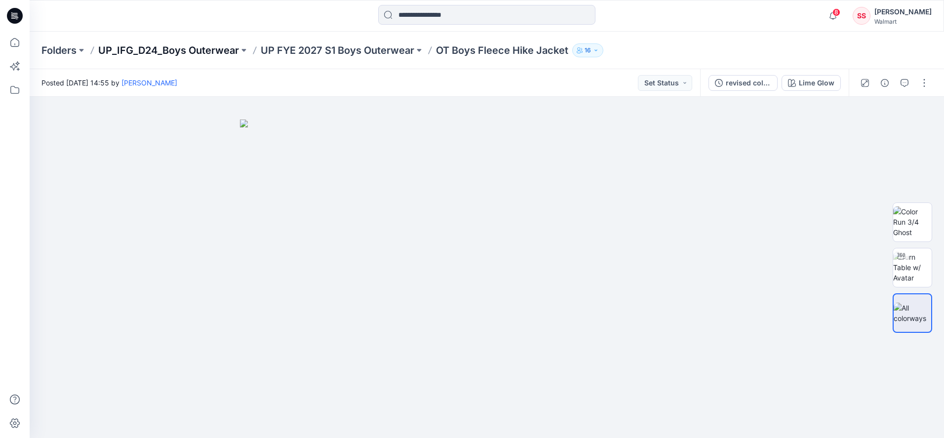
click at [218, 49] on p "UP_IFG_D24_Boys Outerwear" at bounding box center [168, 50] width 141 height 14
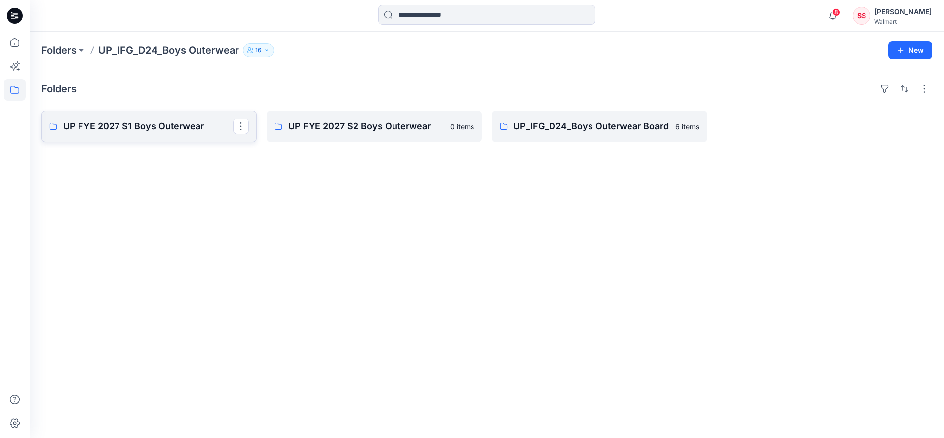
click at [175, 126] on p "UP FYE 2027 S1 Boys Outerwear" at bounding box center [148, 126] width 170 height 14
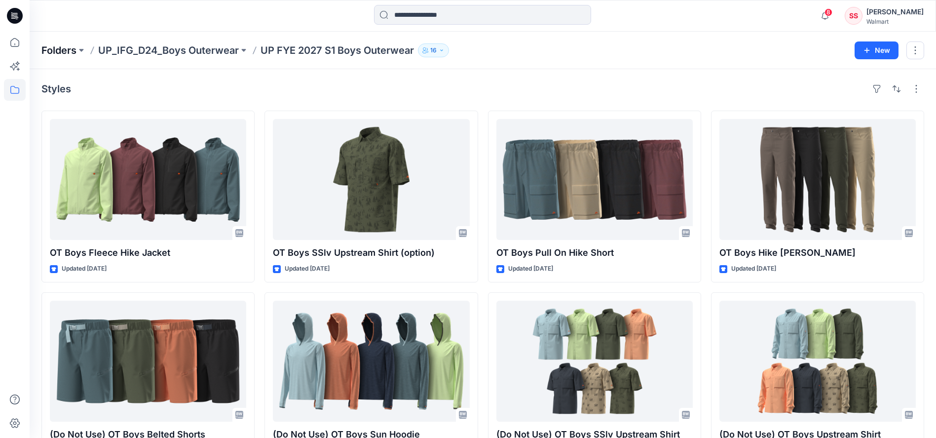
click at [64, 49] on p "Folders" at bounding box center [58, 50] width 35 height 14
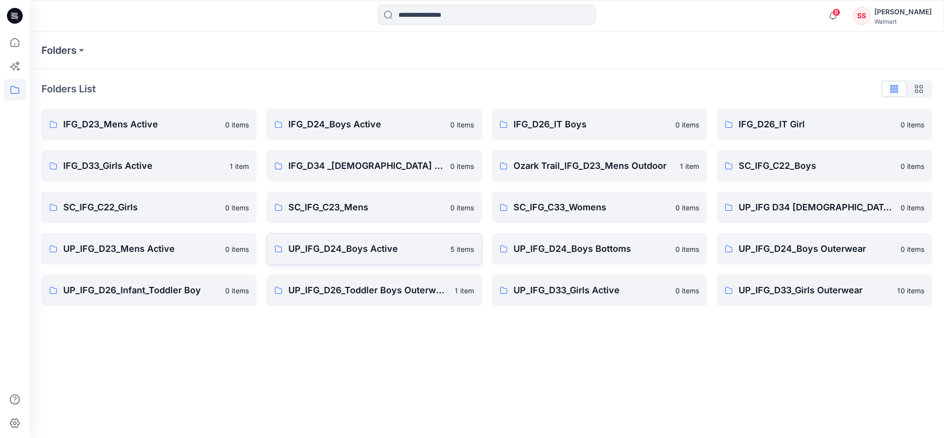
click at [339, 250] on p "UP_IFG_D24_Boys Active" at bounding box center [366, 249] width 156 height 14
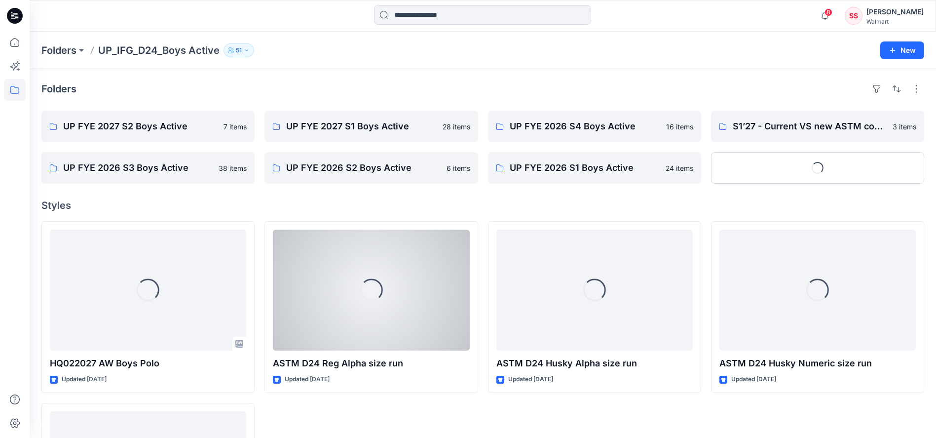
click at [339, 250] on div "Loading..." at bounding box center [371, 289] width 196 height 121
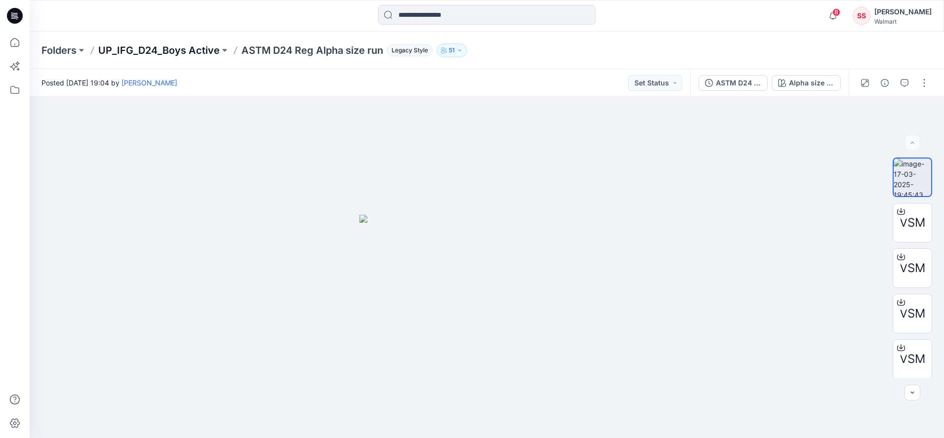
click at [165, 45] on p "UP_IFG_D24_Boys Active" at bounding box center [158, 50] width 121 height 14
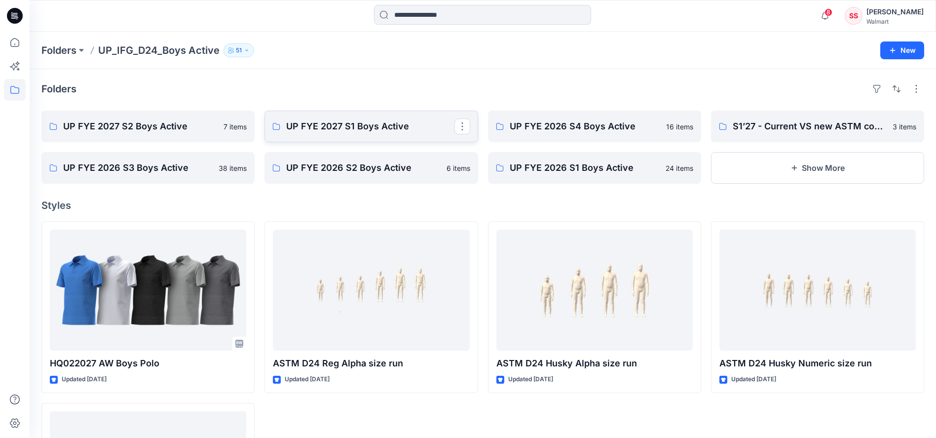
click at [333, 128] on p "UP FYE 2027 S1 Boys Active" at bounding box center [370, 126] width 168 height 14
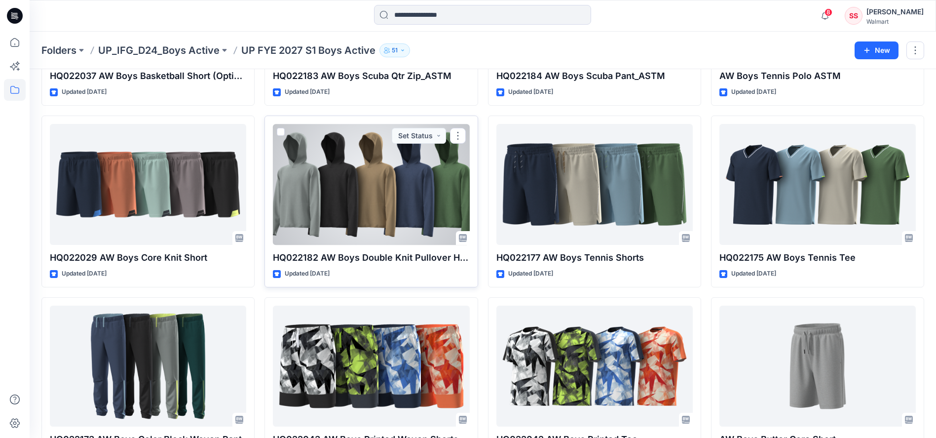
scroll to position [910, 0]
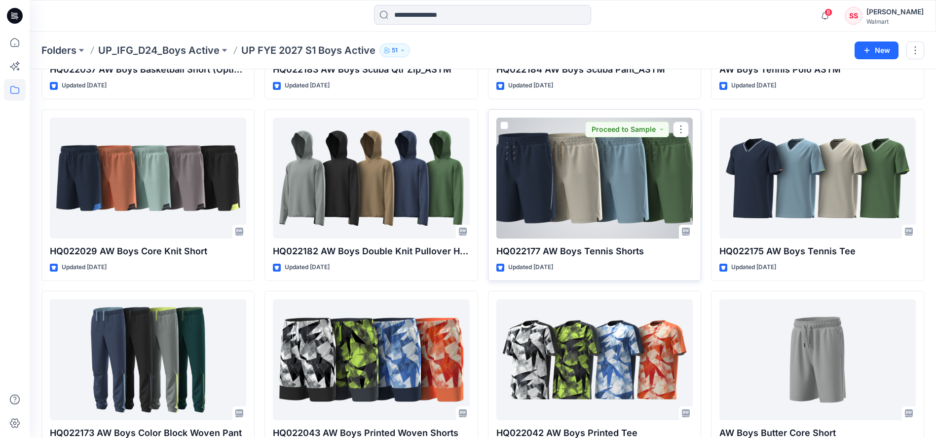
click at [594, 204] on div at bounding box center [594, 177] width 196 height 121
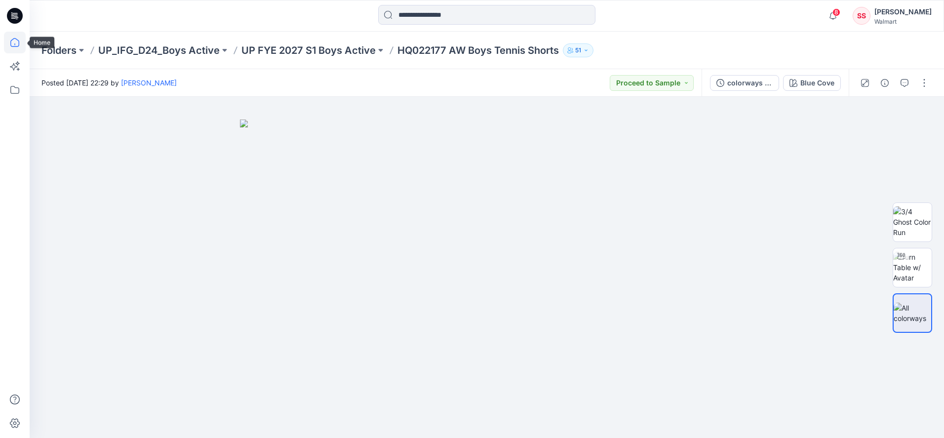
click at [16, 45] on icon at bounding box center [15, 43] width 22 height 22
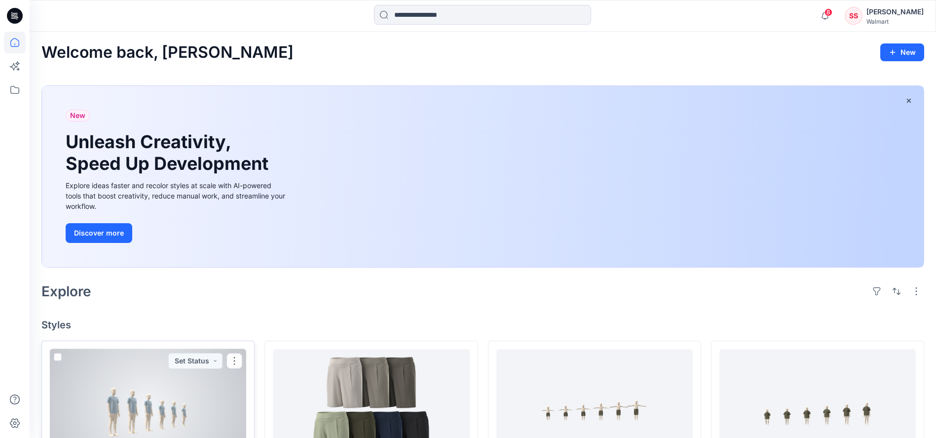
click at [127, 391] on div at bounding box center [148, 409] width 196 height 121
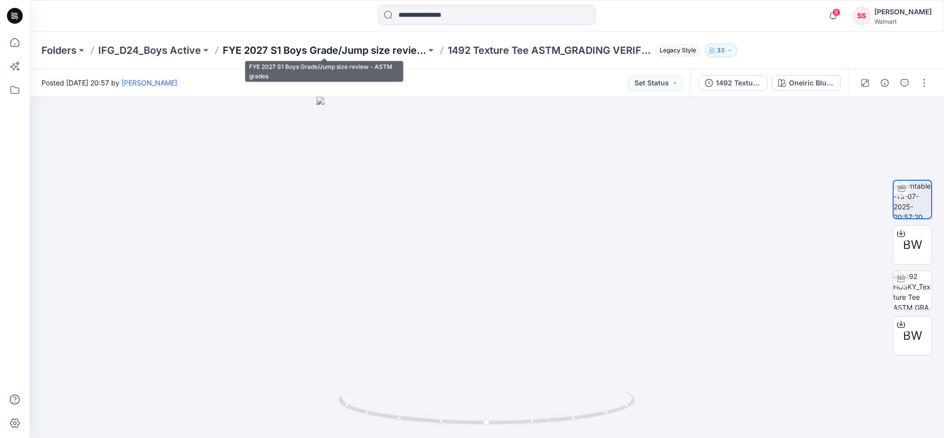
click at [317, 49] on p "FYE 2027 S1 Boys Grade/Jump size review - ASTM grades" at bounding box center [324, 50] width 203 height 14
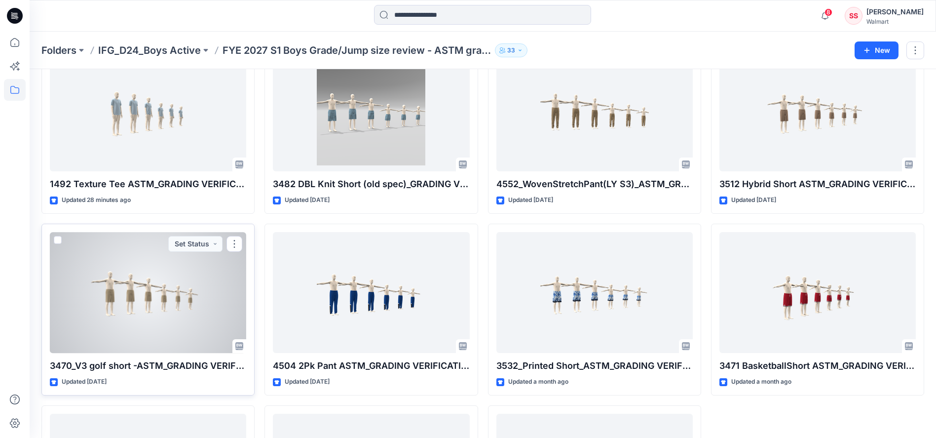
scroll to position [98, 0]
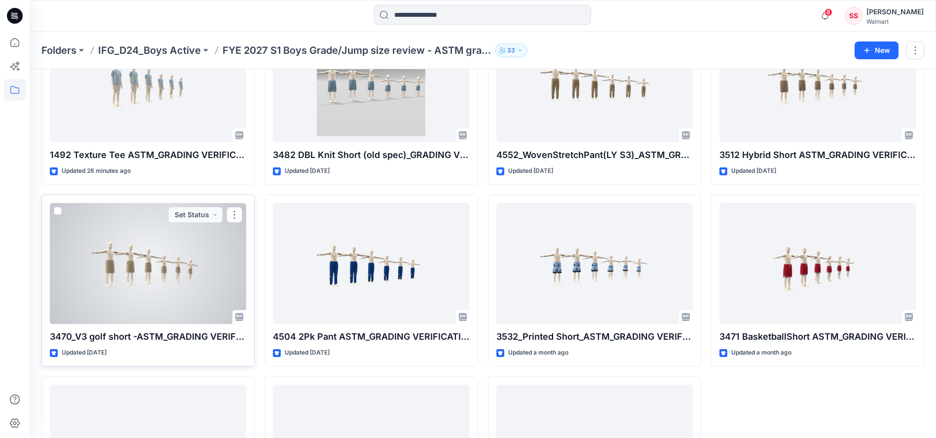
click at [167, 284] on div at bounding box center [148, 263] width 196 height 121
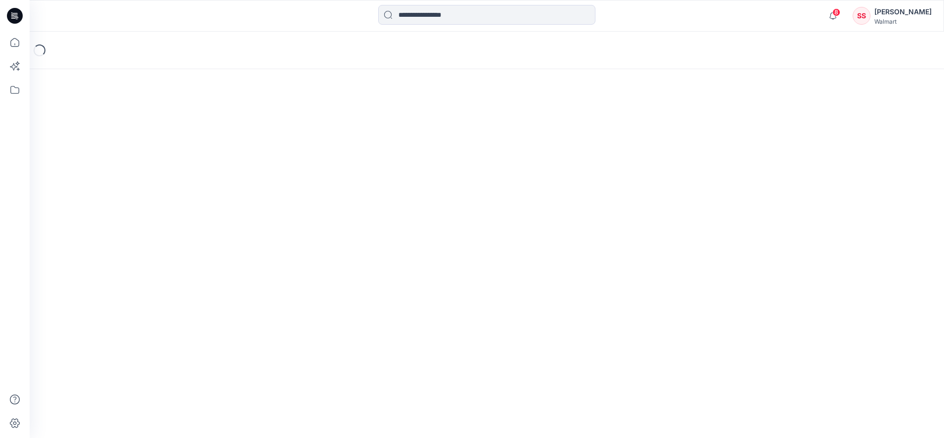
click at [167, 284] on div "Loading..." at bounding box center [487, 235] width 914 height 406
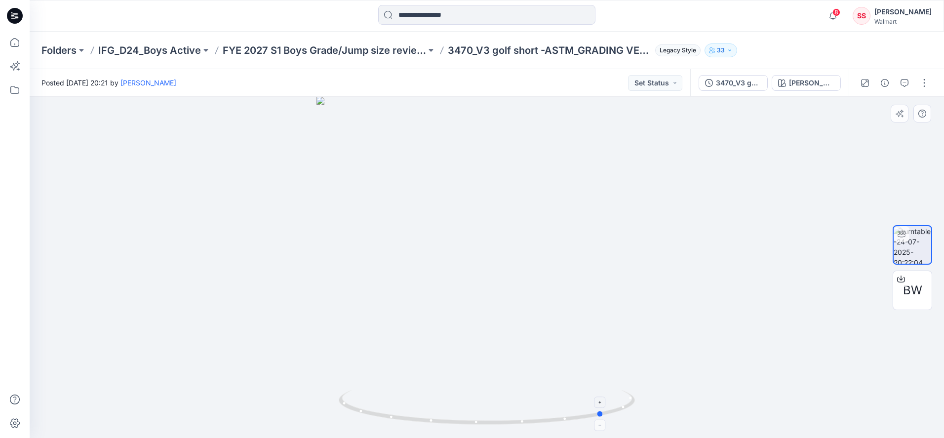
drag, startPoint x: 375, startPoint y: 413, endPoint x: 488, endPoint y: 417, distance: 112.6
click at [488, 417] on icon at bounding box center [488, 408] width 299 height 37
drag, startPoint x: 421, startPoint y: 420, endPoint x: 592, endPoint y: 401, distance: 171.8
click at [603, 400] on icon at bounding box center [488, 408] width 299 height 37
drag, startPoint x: 395, startPoint y: 415, endPoint x: 403, endPoint y: 408, distance: 10.5
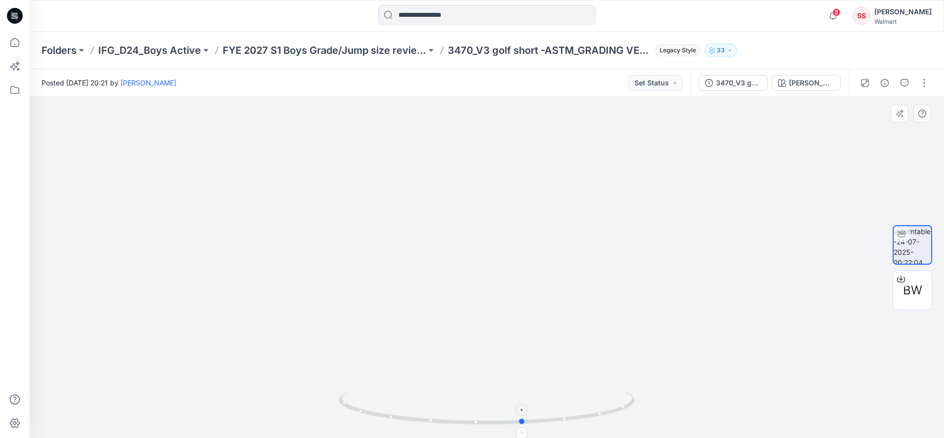
click at [403, 408] on icon at bounding box center [488, 408] width 299 height 37
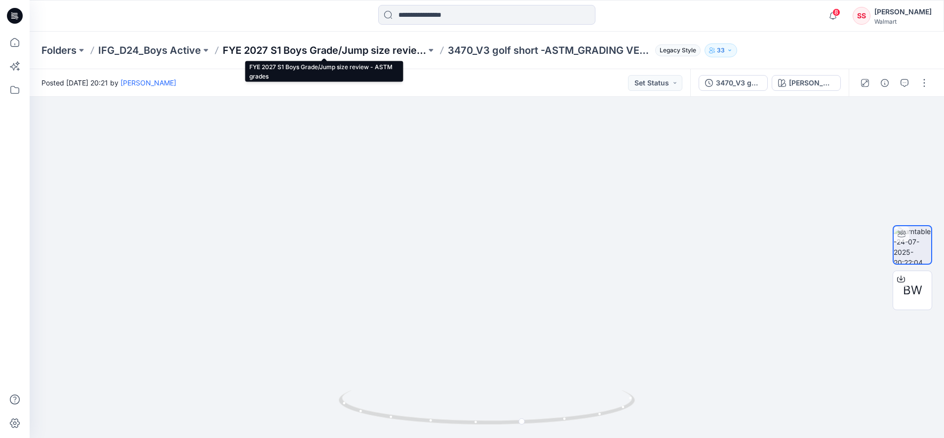
click at [292, 49] on p "FYE 2027 S1 Boys Grade/Jump size review - ASTM grades" at bounding box center [324, 50] width 203 height 14
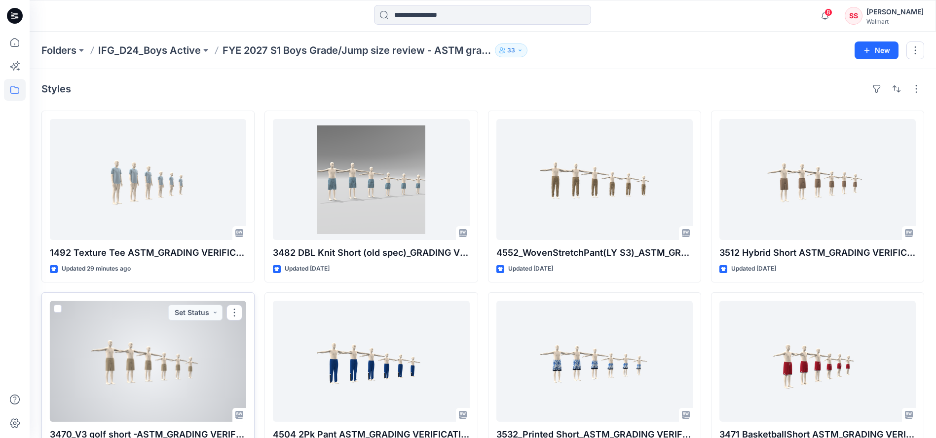
click at [150, 367] on div at bounding box center [148, 361] width 196 height 121
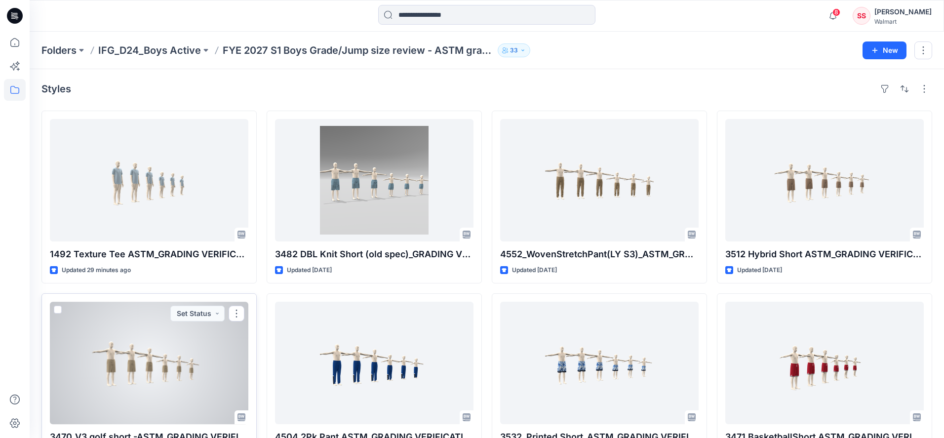
click at [150, 367] on div "Folders IFG_D24_Boys Active FYE 2027 S1 Boys Grade/Jump size review - ASTM grad…" at bounding box center [487, 346] width 914 height 629
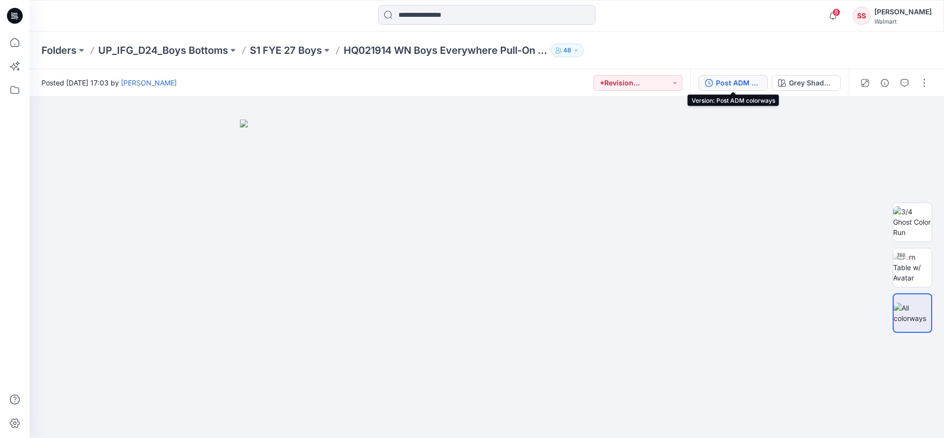
click at [733, 81] on div "Post ADM colorways" at bounding box center [738, 82] width 45 height 11
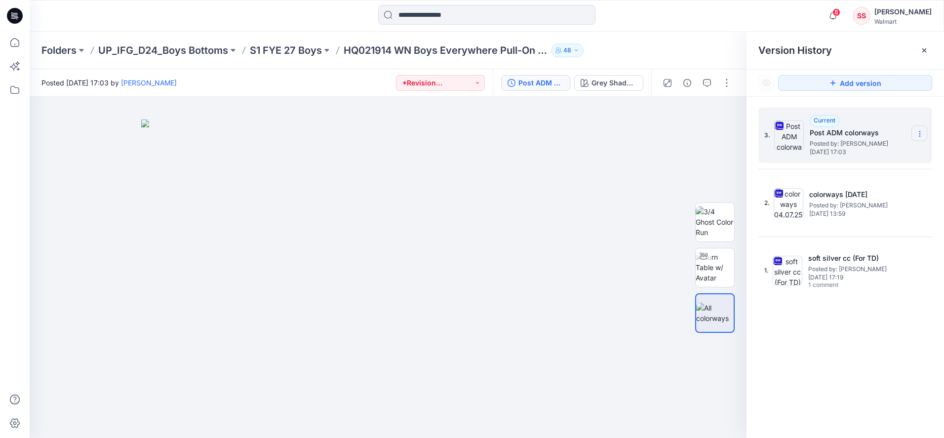
click at [920, 131] on icon at bounding box center [919, 134] width 8 height 8
click at [876, 149] on span "Download Source BW File" at bounding box center [869, 153] width 82 height 12
